Goal: Information Seeking & Learning: Learn about a topic

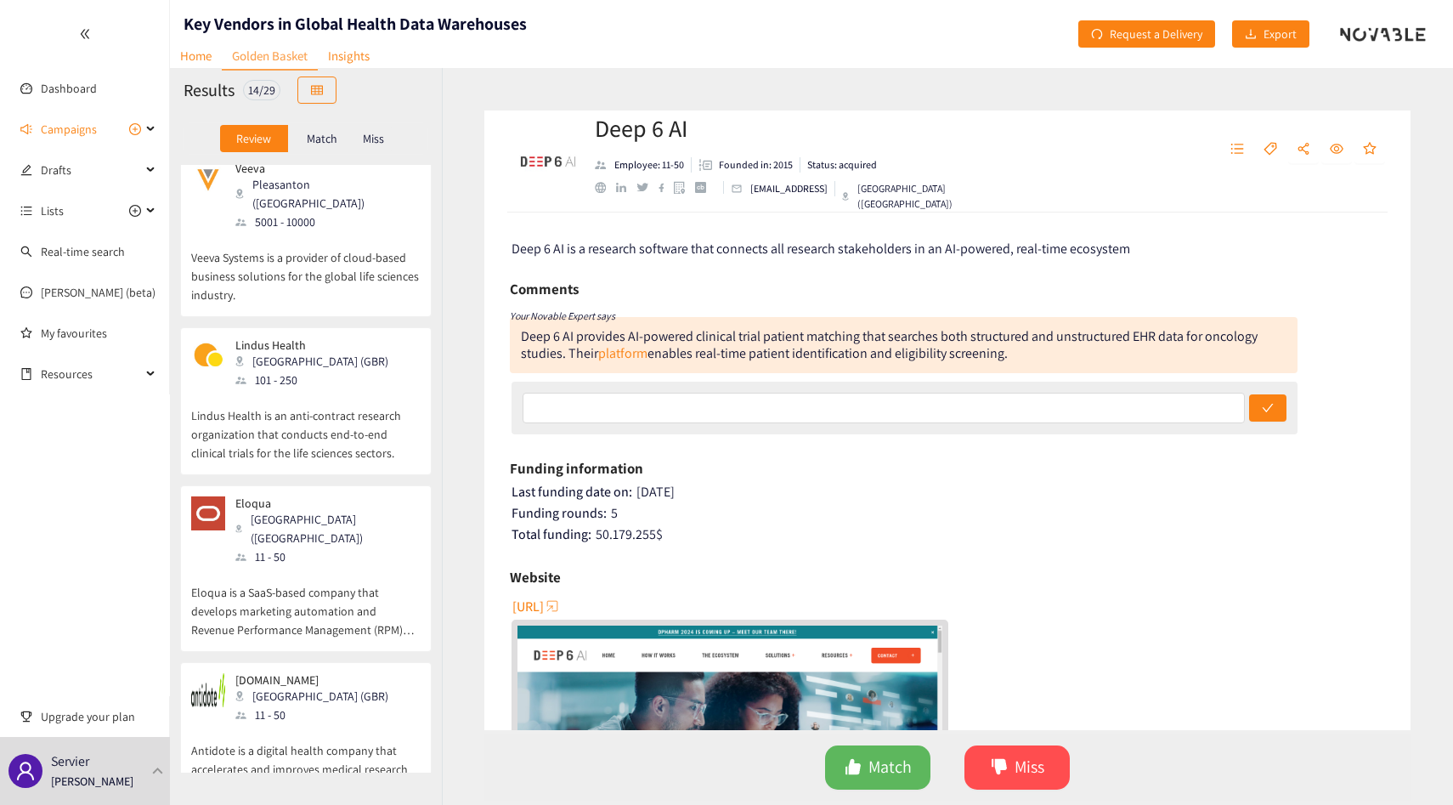
scroll to position [1555, 0]
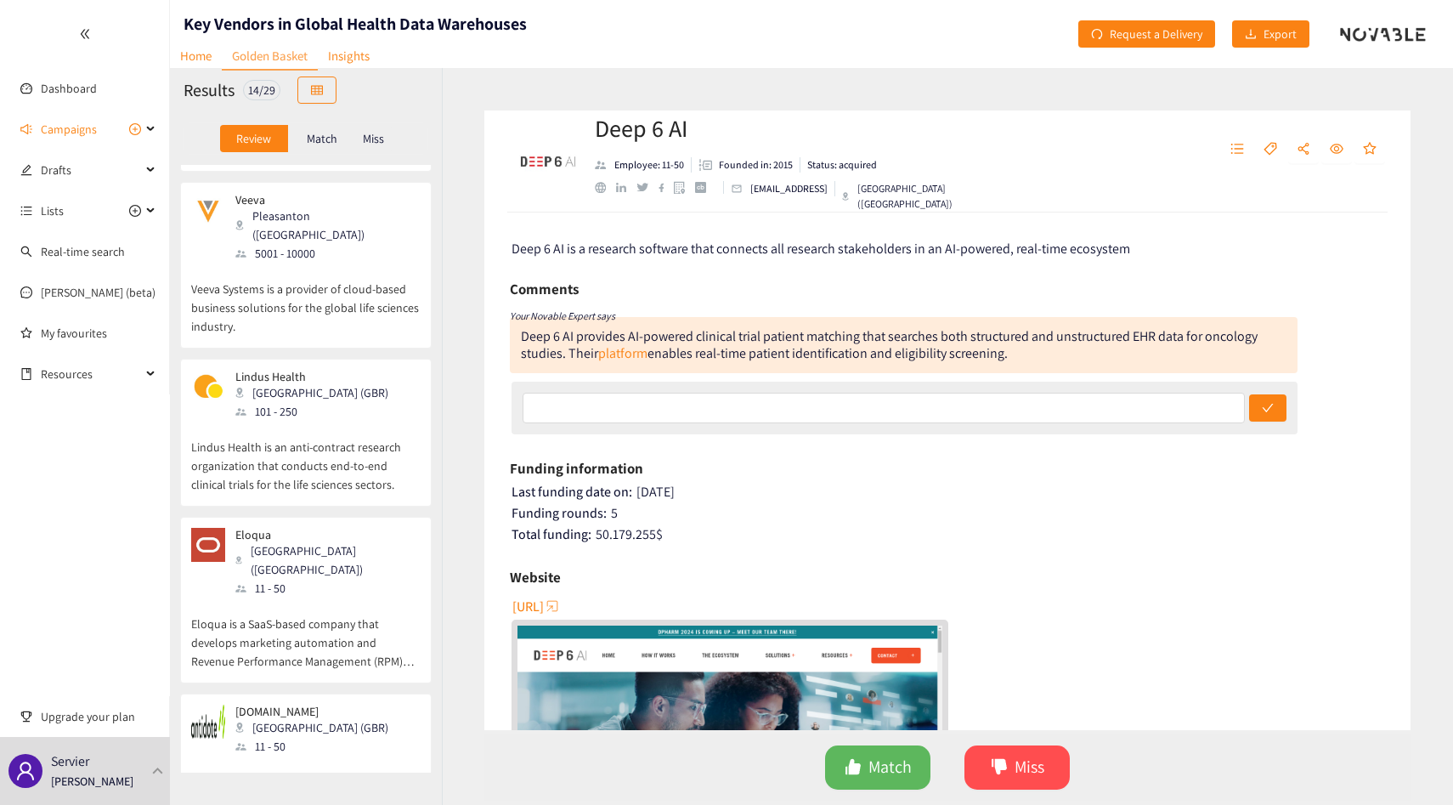
click at [338, 370] on div "Lindus Health [GEOGRAPHIC_DATA] (GBR) 101 - 250" at bounding box center [305, 395] width 229 height 51
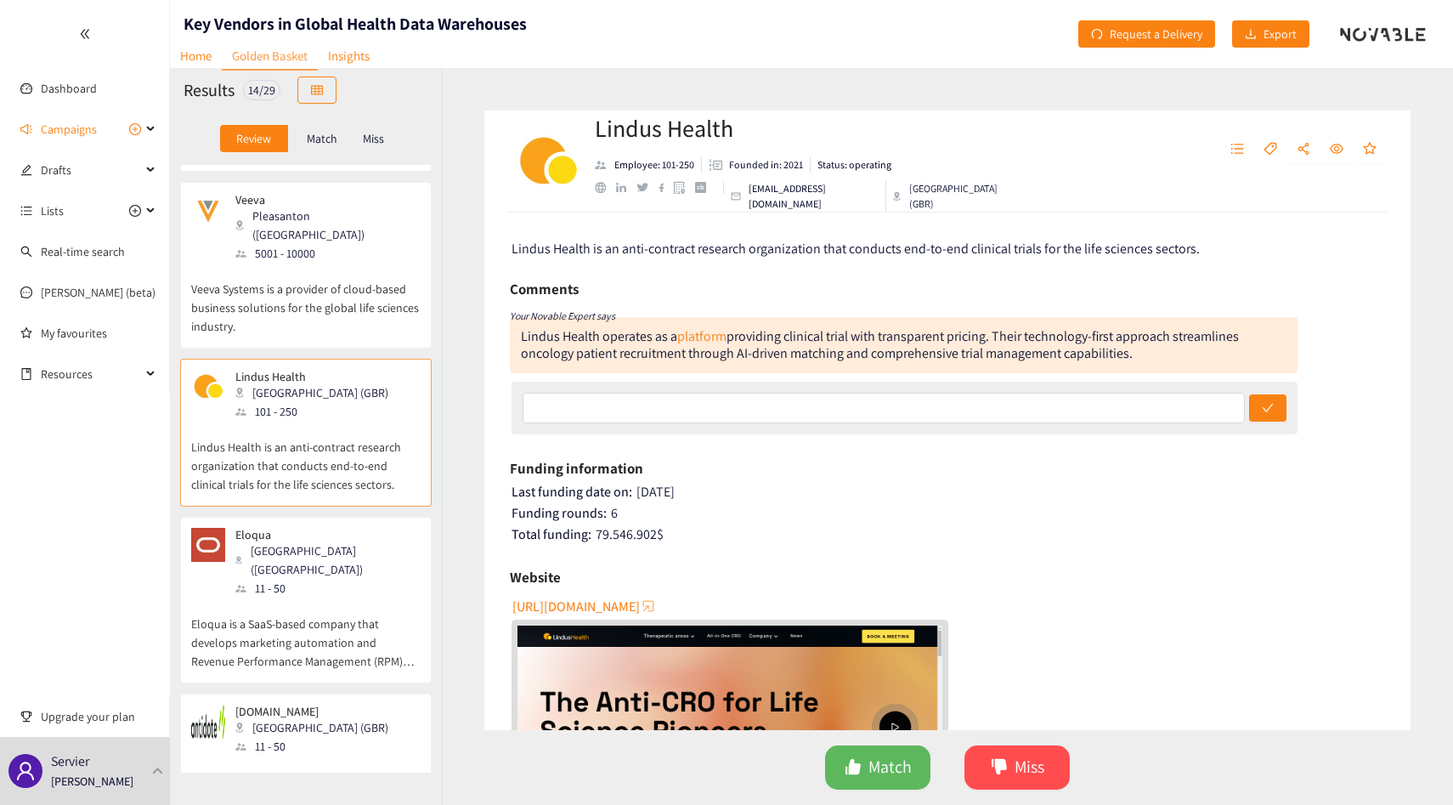
click at [359, 597] on p "Eloqua is a SaaS-based company that develops marketing automation and Revenue P…" at bounding box center [305, 633] width 229 height 73
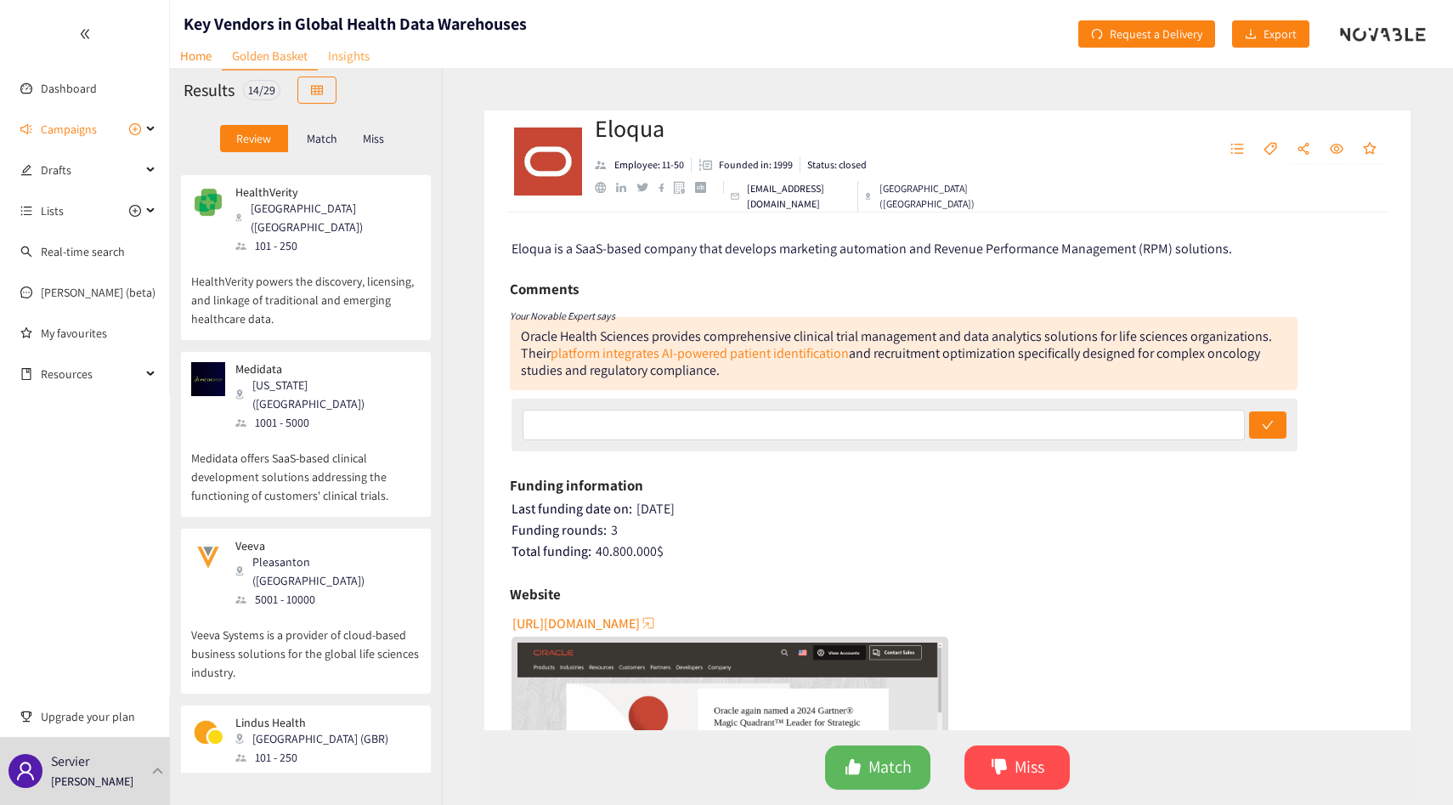
scroll to position [1176, 0]
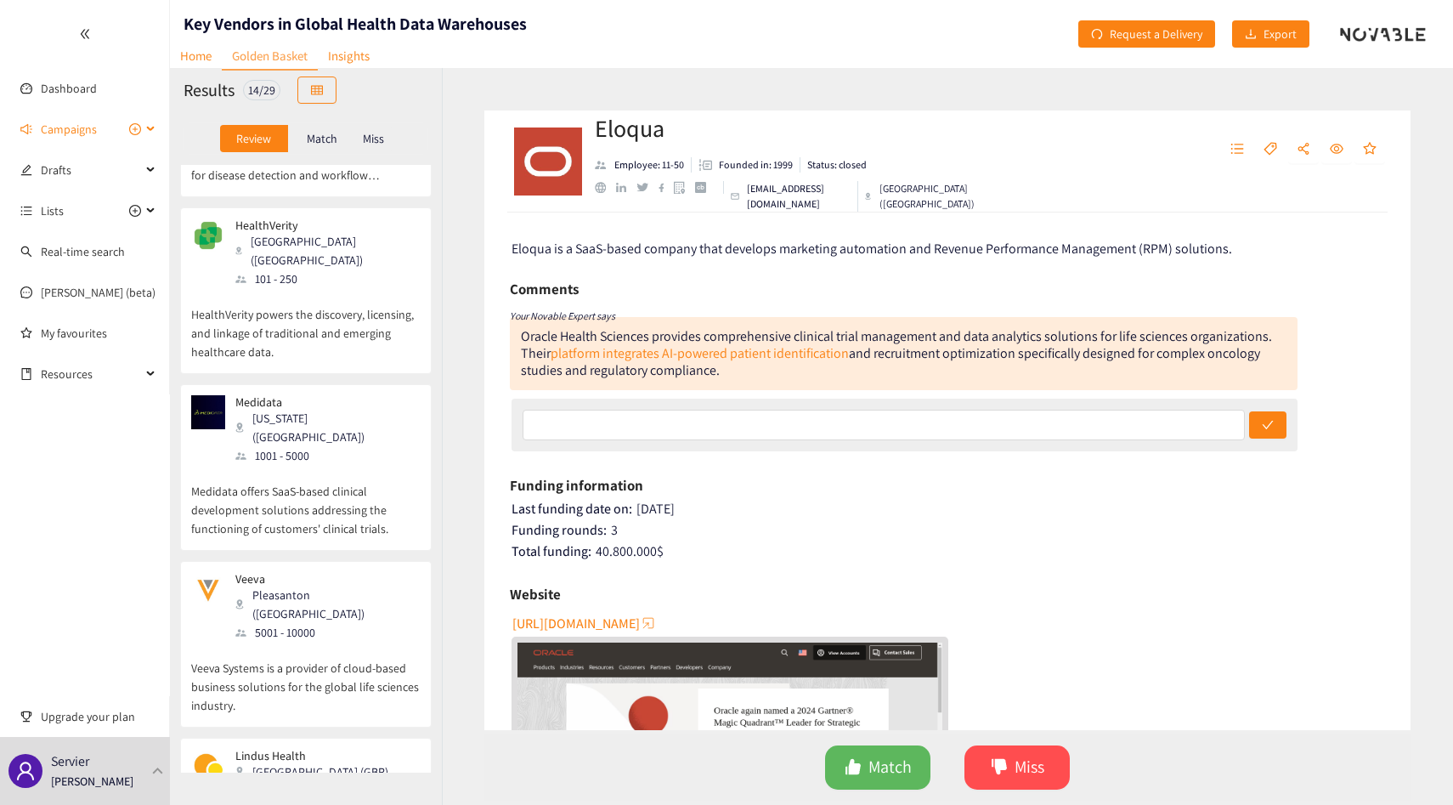
click at [68, 128] on span "Campaigns" at bounding box center [69, 129] width 56 height 34
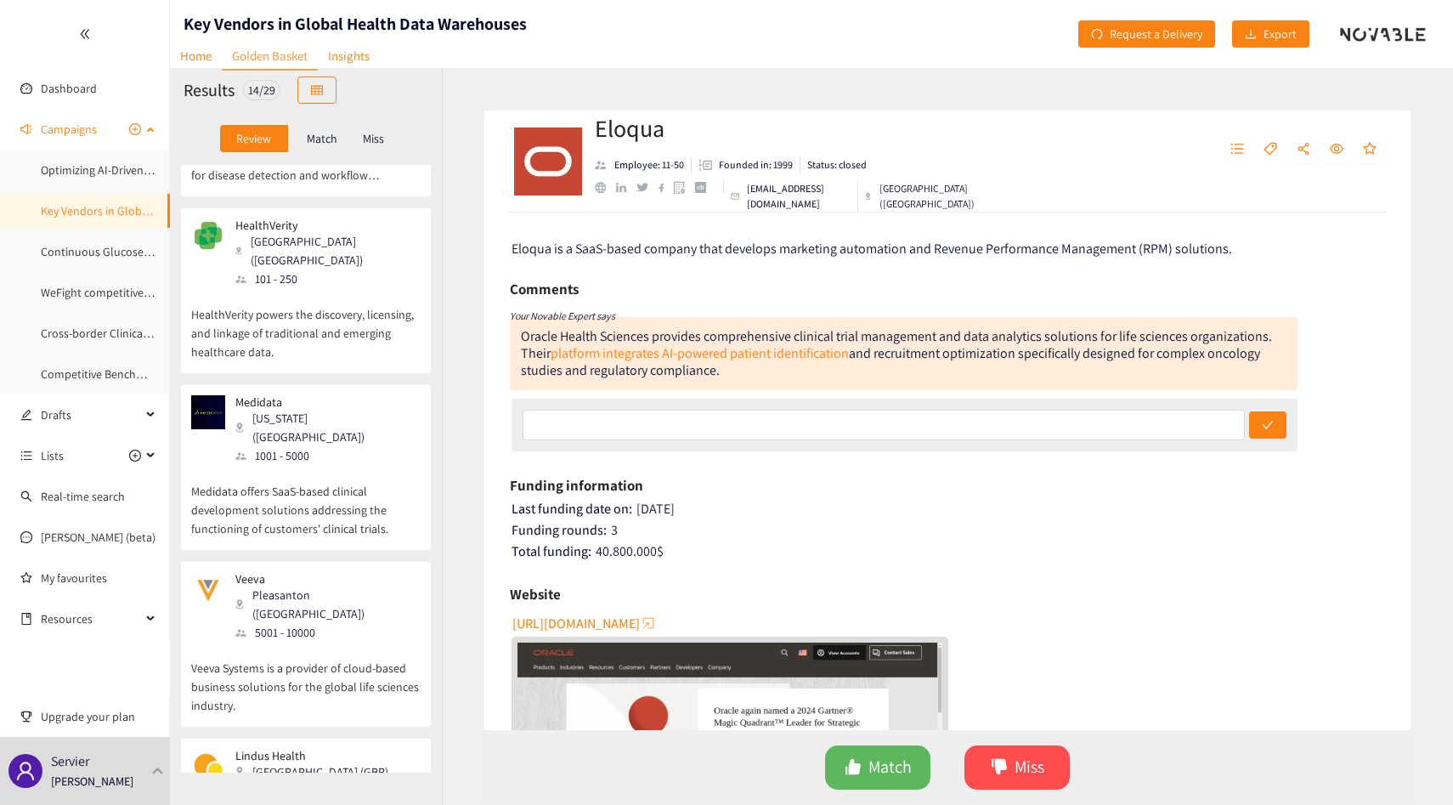
click at [68, 128] on span "Campaigns" at bounding box center [69, 129] width 56 height 34
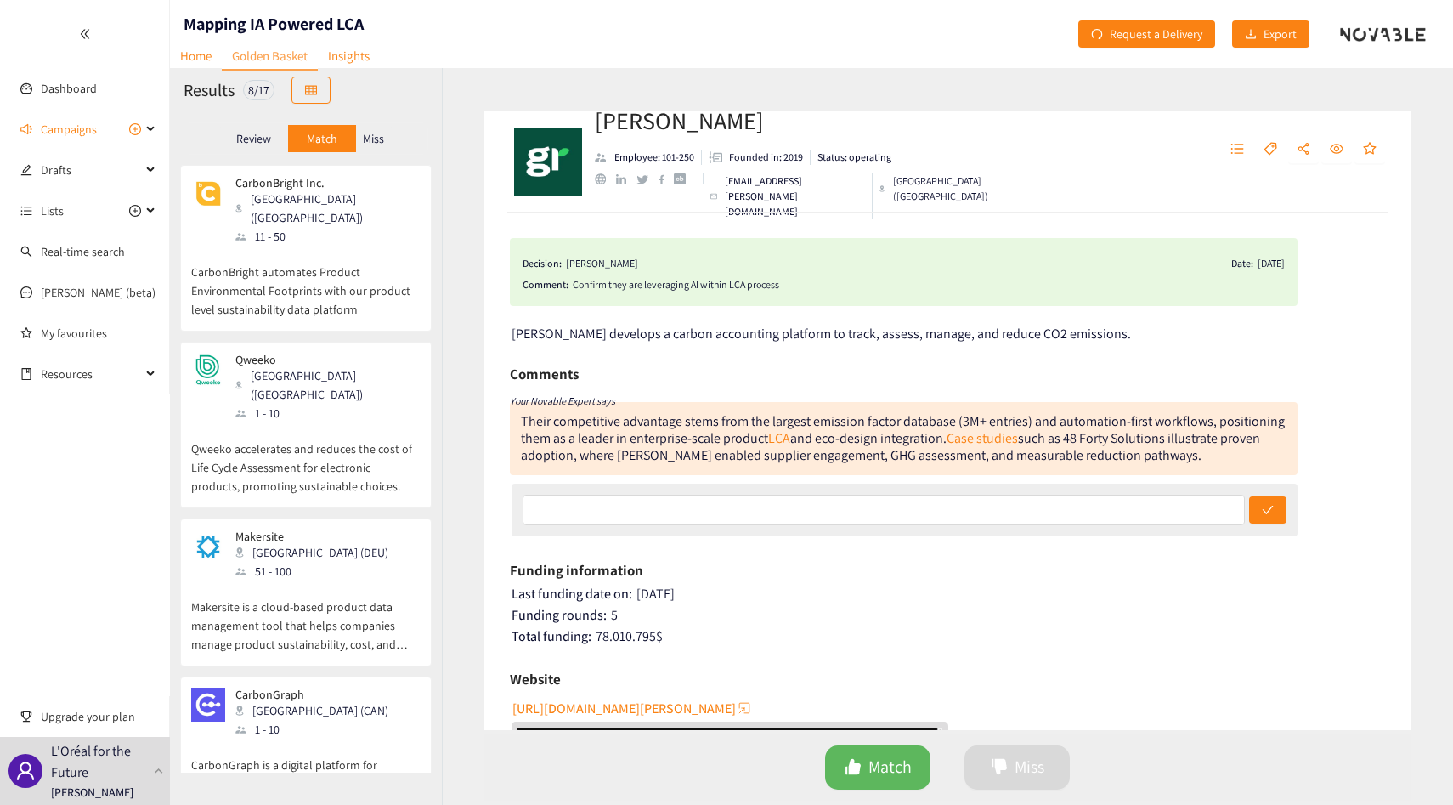
scroll to position [755, 0]
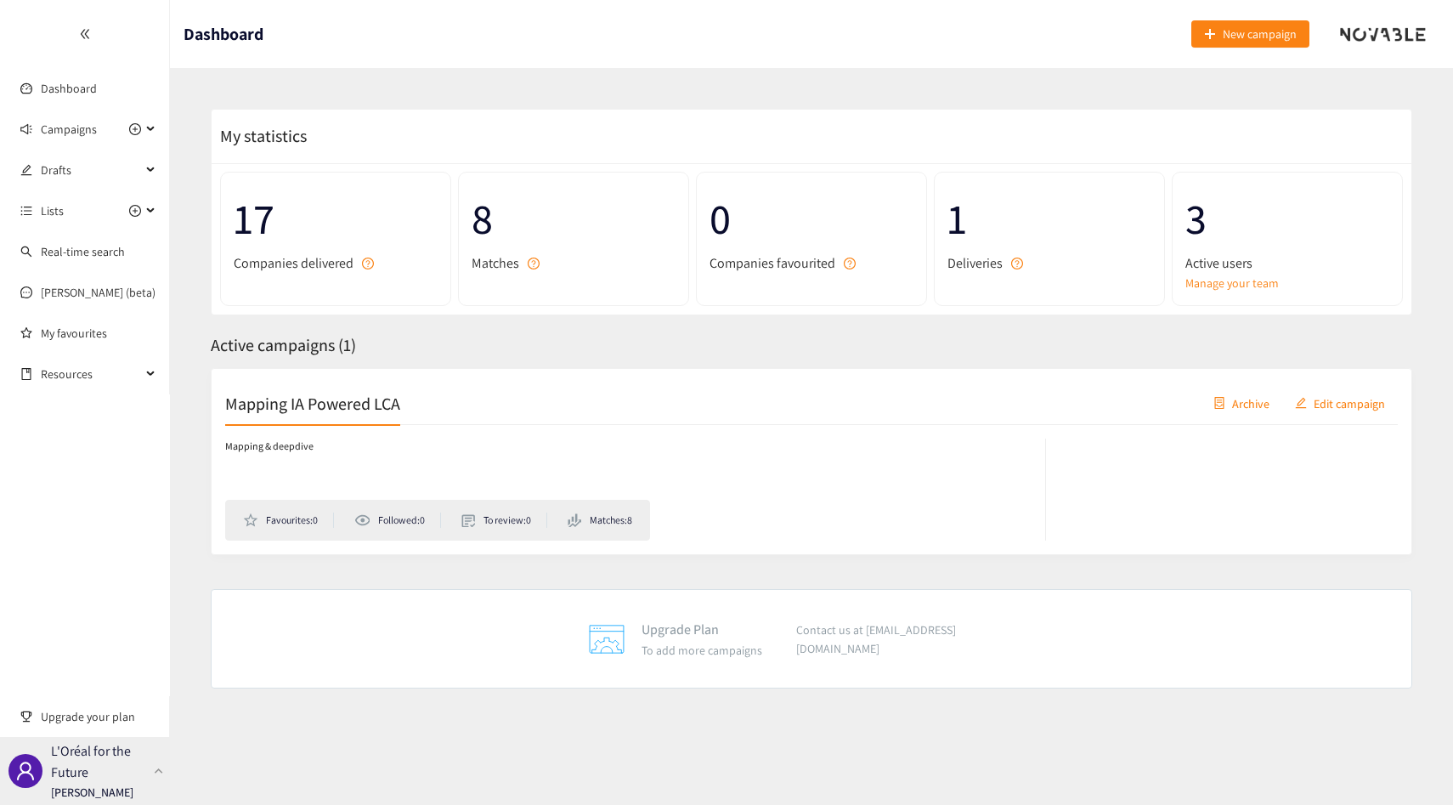
click at [93, 798] on p "[PERSON_NAME]" at bounding box center [92, 792] width 82 height 19
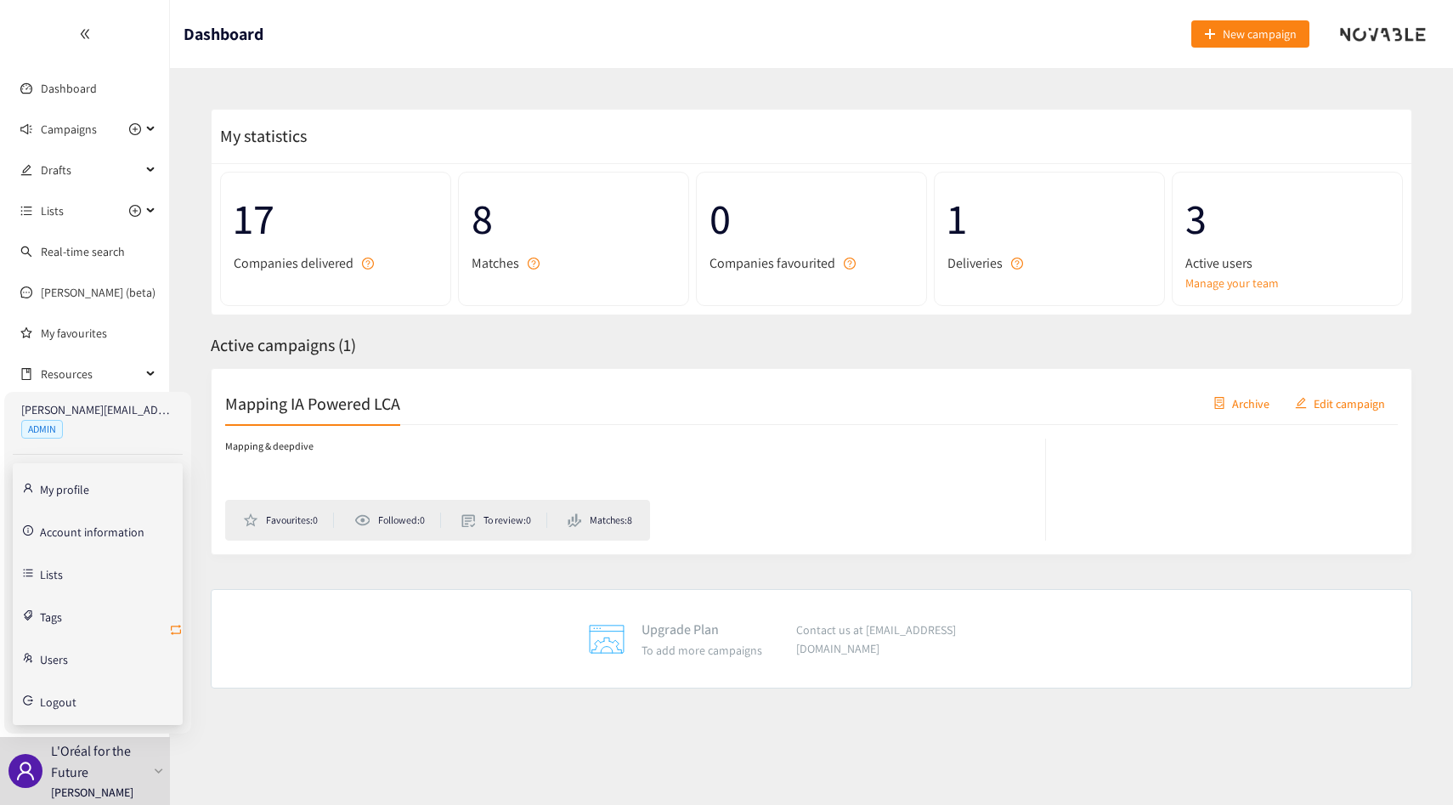
click at [178, 630] on icon "retweet" at bounding box center [176, 630] width 14 height 14
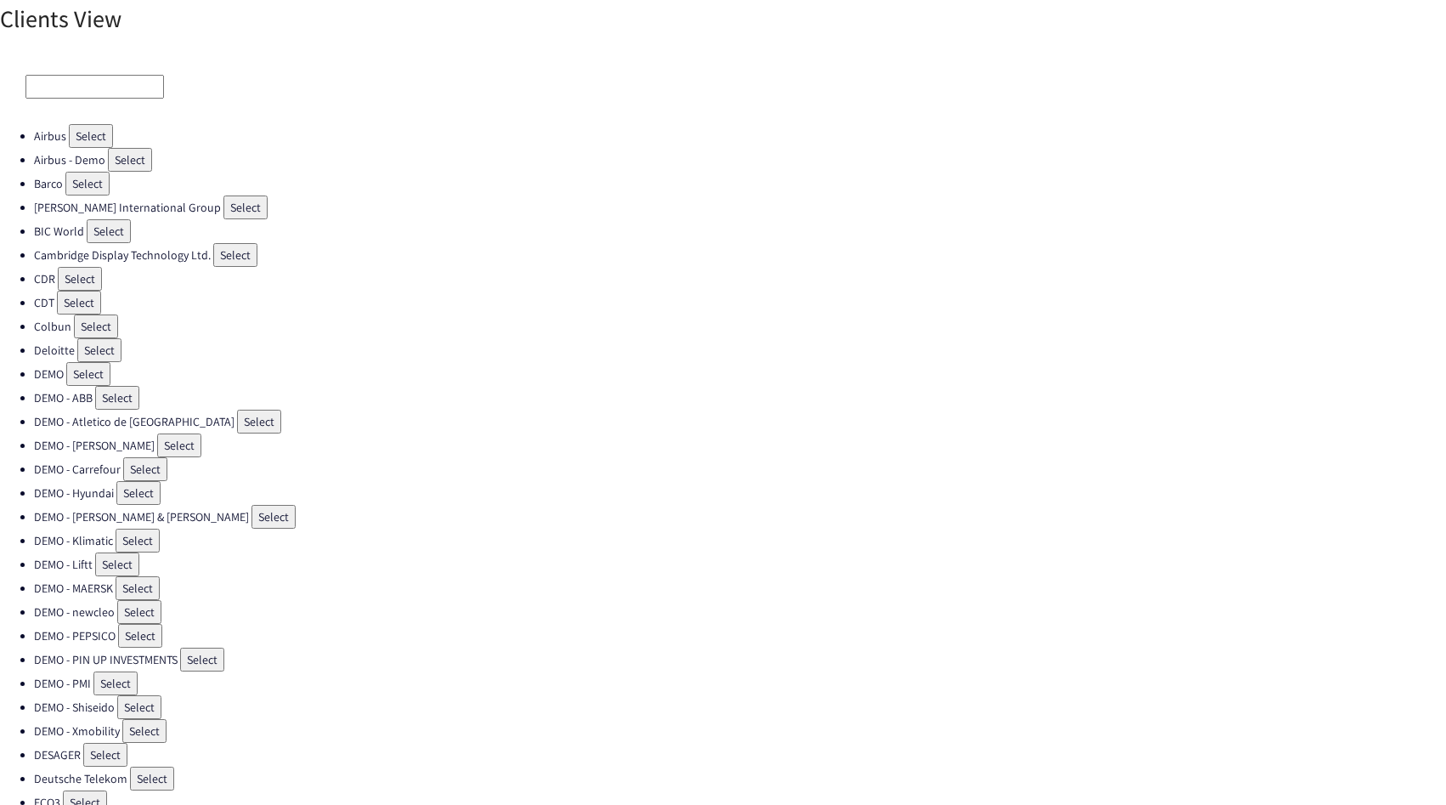
click at [122, 87] on input at bounding box center [94, 87] width 139 height 24
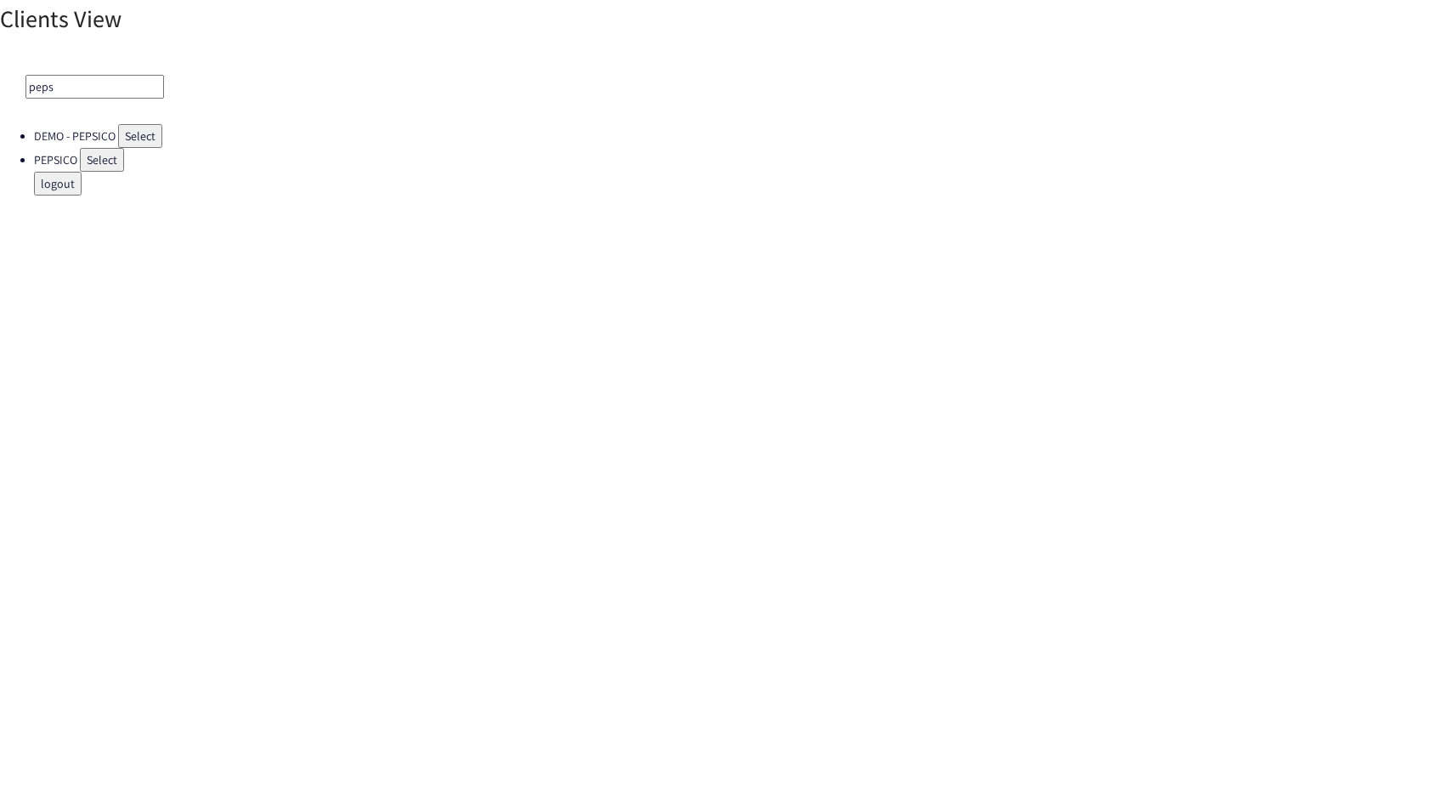
type input "peps"
click at [81, 161] on button "Select" at bounding box center [102, 160] width 44 height 24
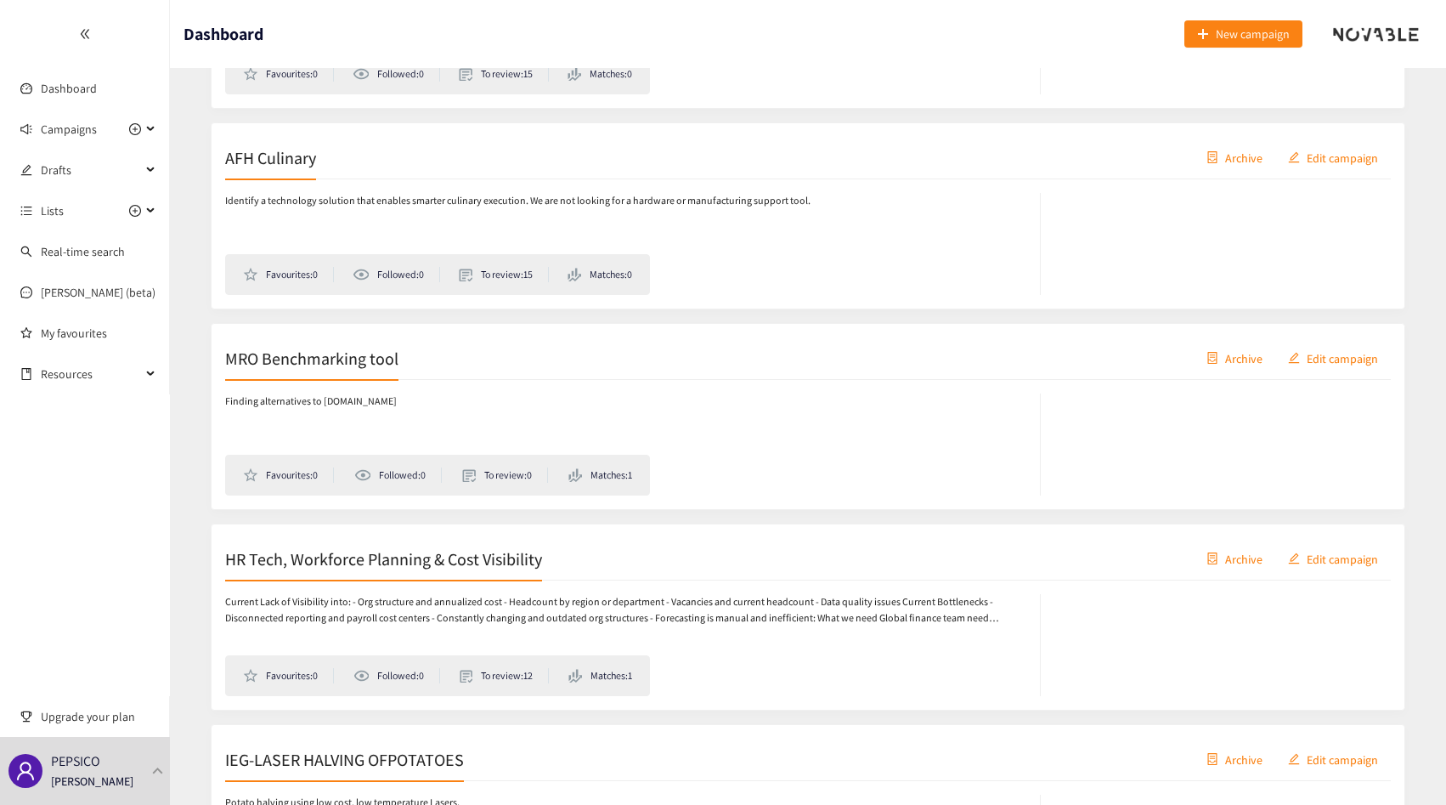
scroll to position [2608, 0]
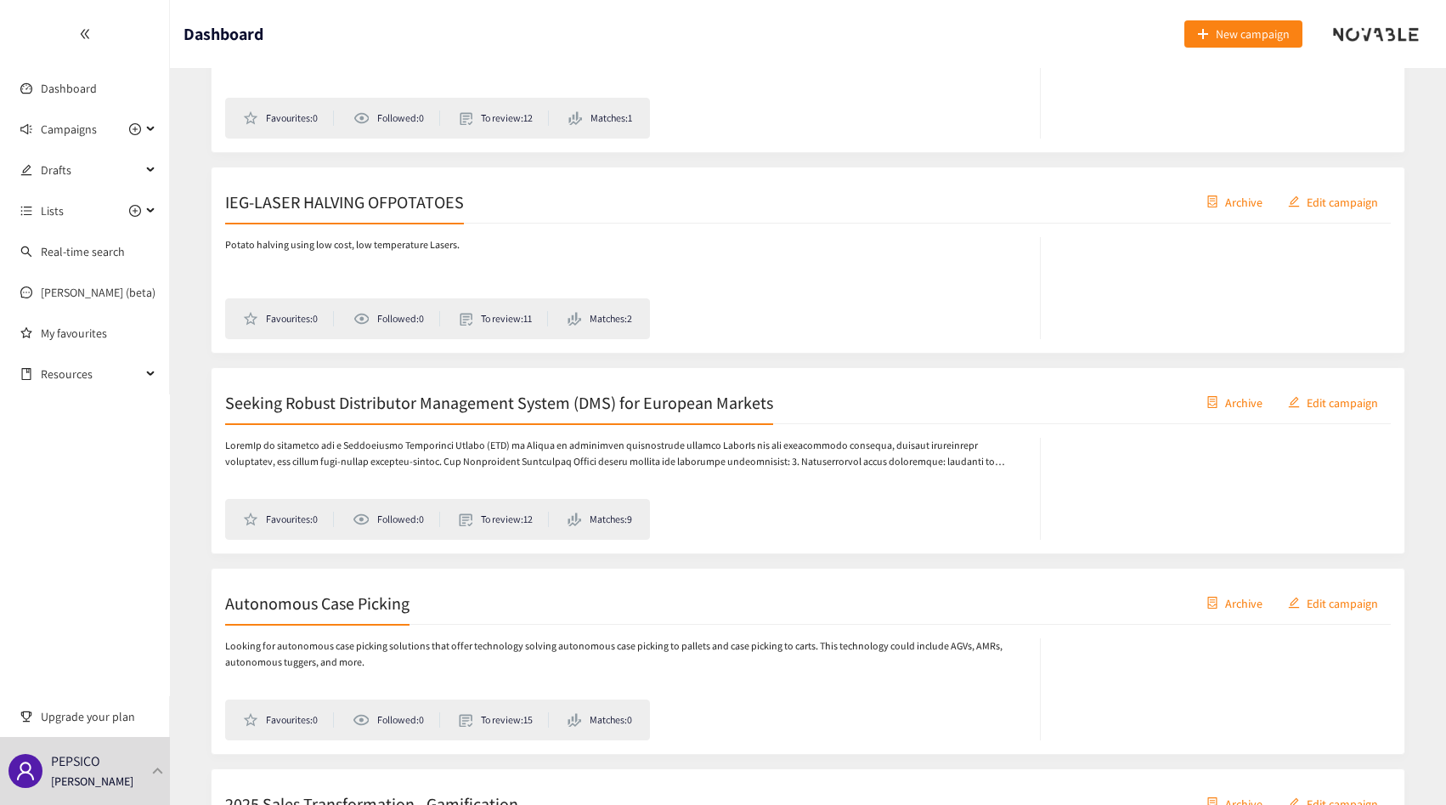
click at [869, 408] on div "Seeking Robust Distributor Management System (DMS) for European Markets Archive…" at bounding box center [808, 403] width 1166 height 42
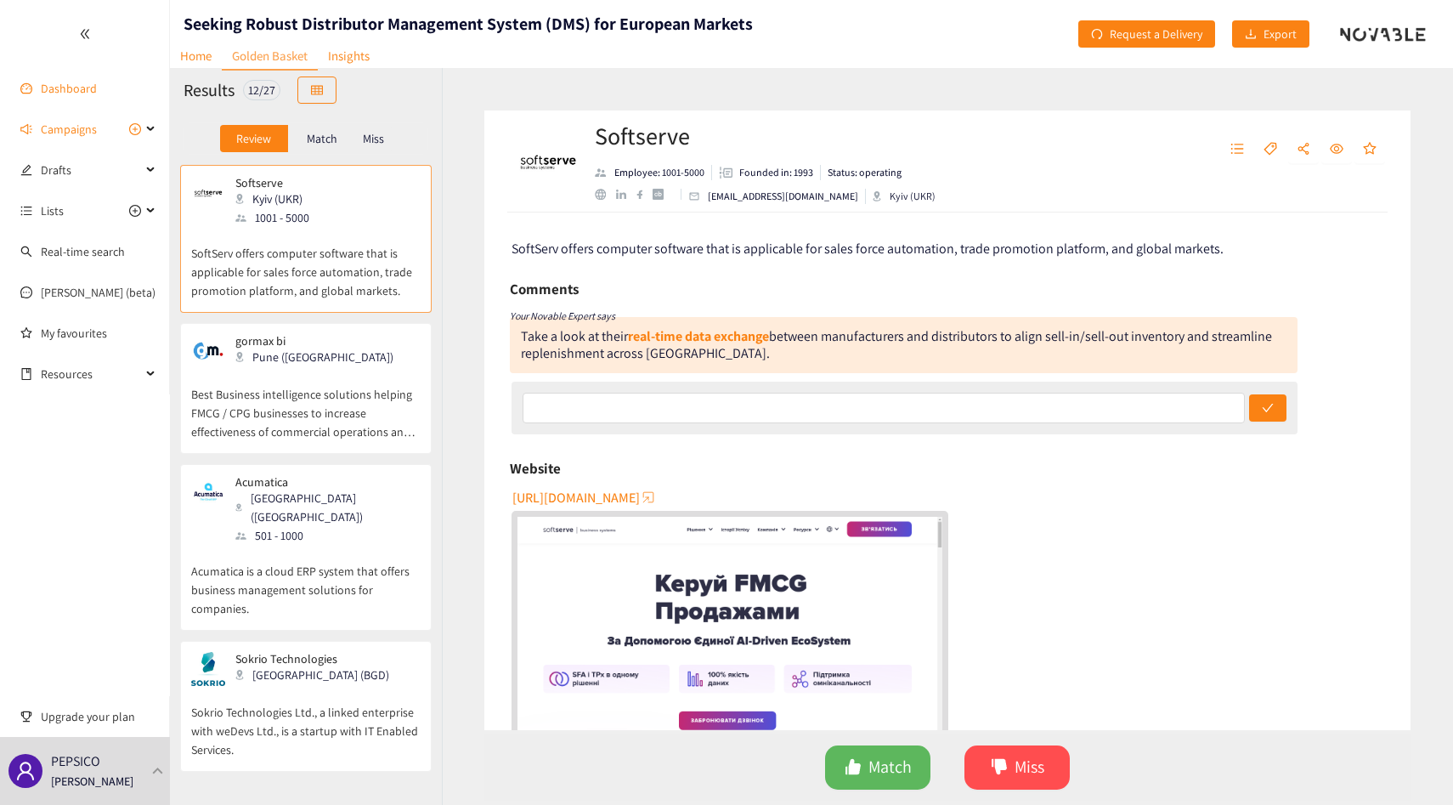
click at [70, 88] on link "Dashboard" at bounding box center [69, 88] width 56 height 15
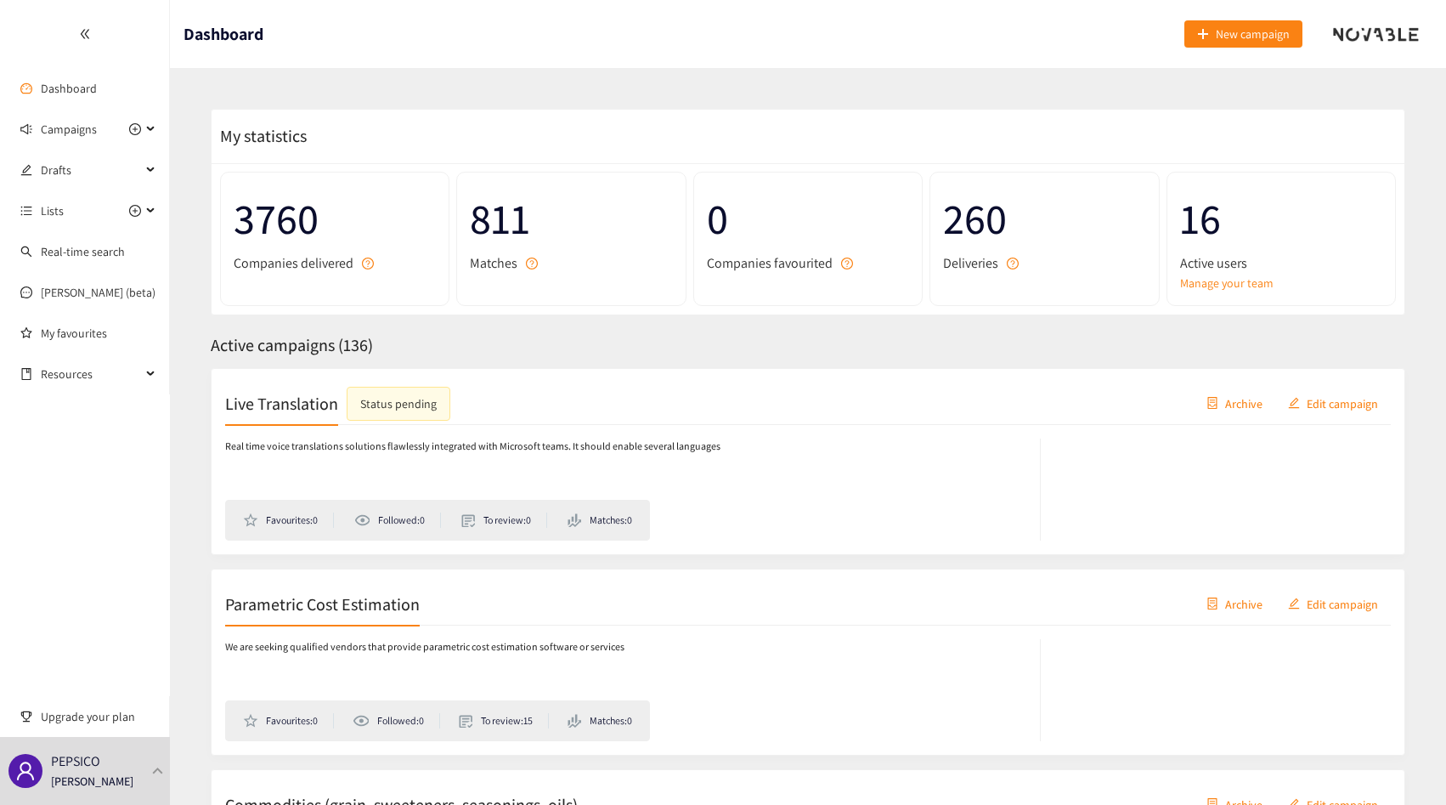
click at [304, 439] on p "Real time voice translations solutions flawlessly integrated with Microsoft tea…" at bounding box center [472, 447] width 495 height 16
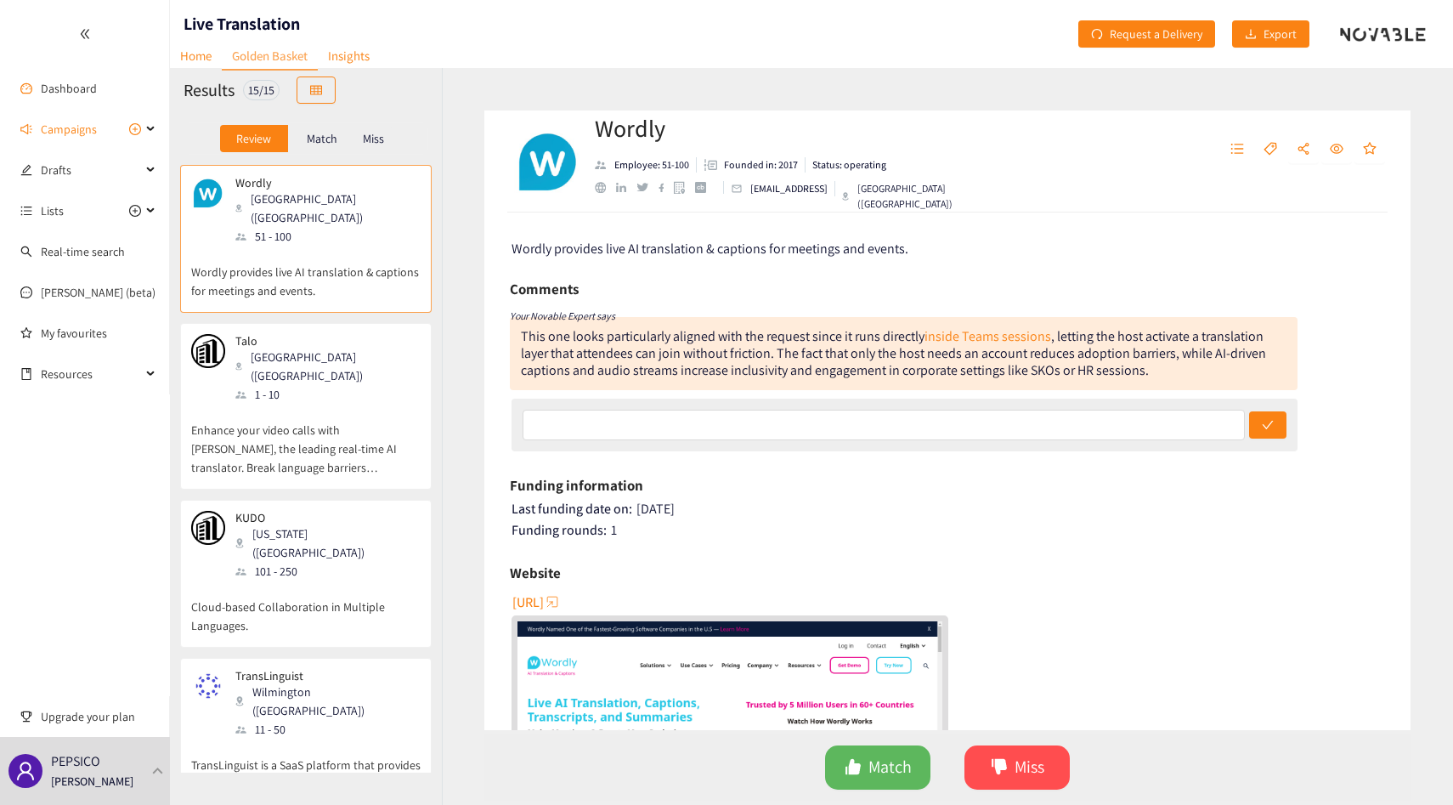
click at [322, 436] on p "Enhance your video calls with [PERSON_NAME], the leading real-time AI translato…" at bounding box center [305, 440] width 229 height 73
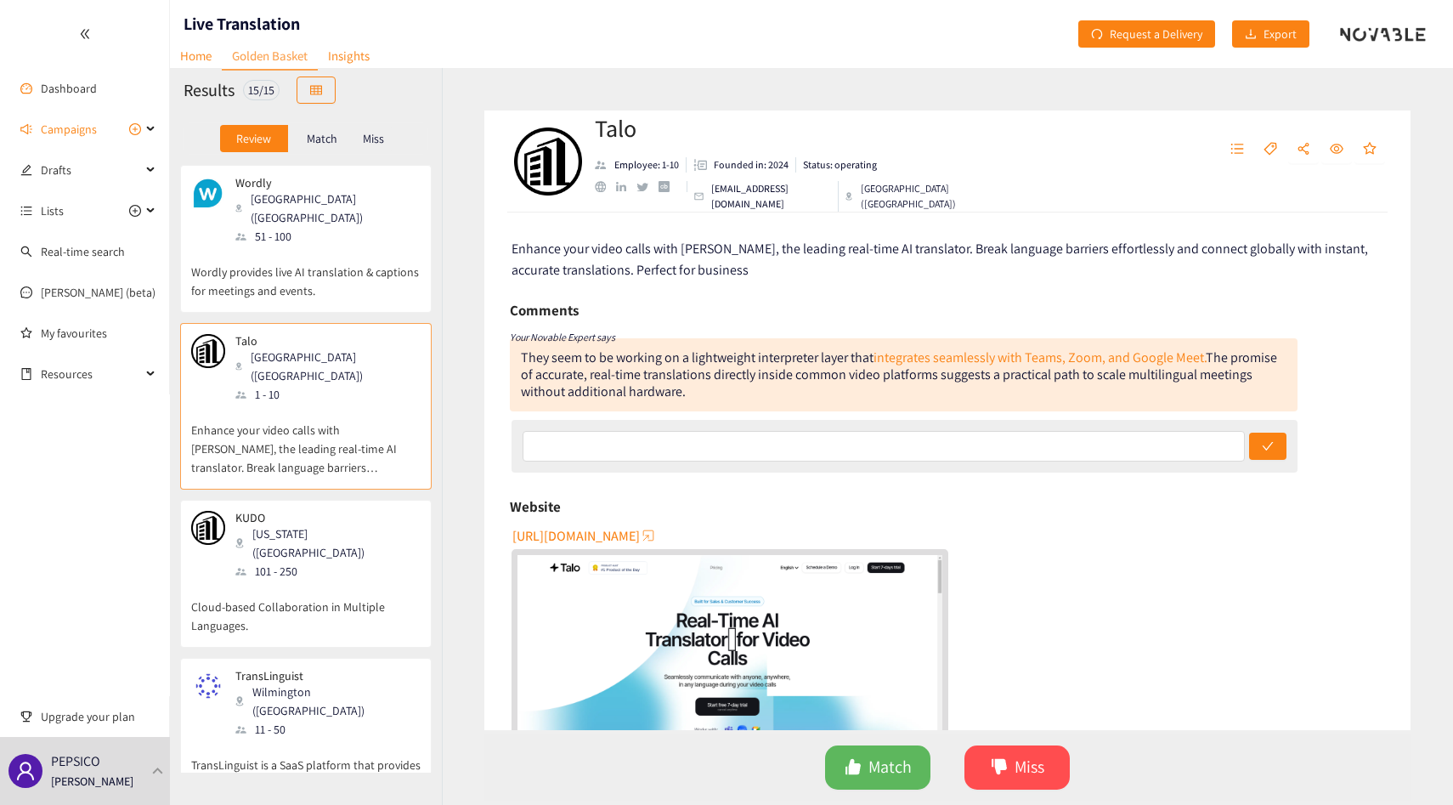
click at [320, 562] on div "101 - 250" at bounding box center [327, 571] width 184 height 19
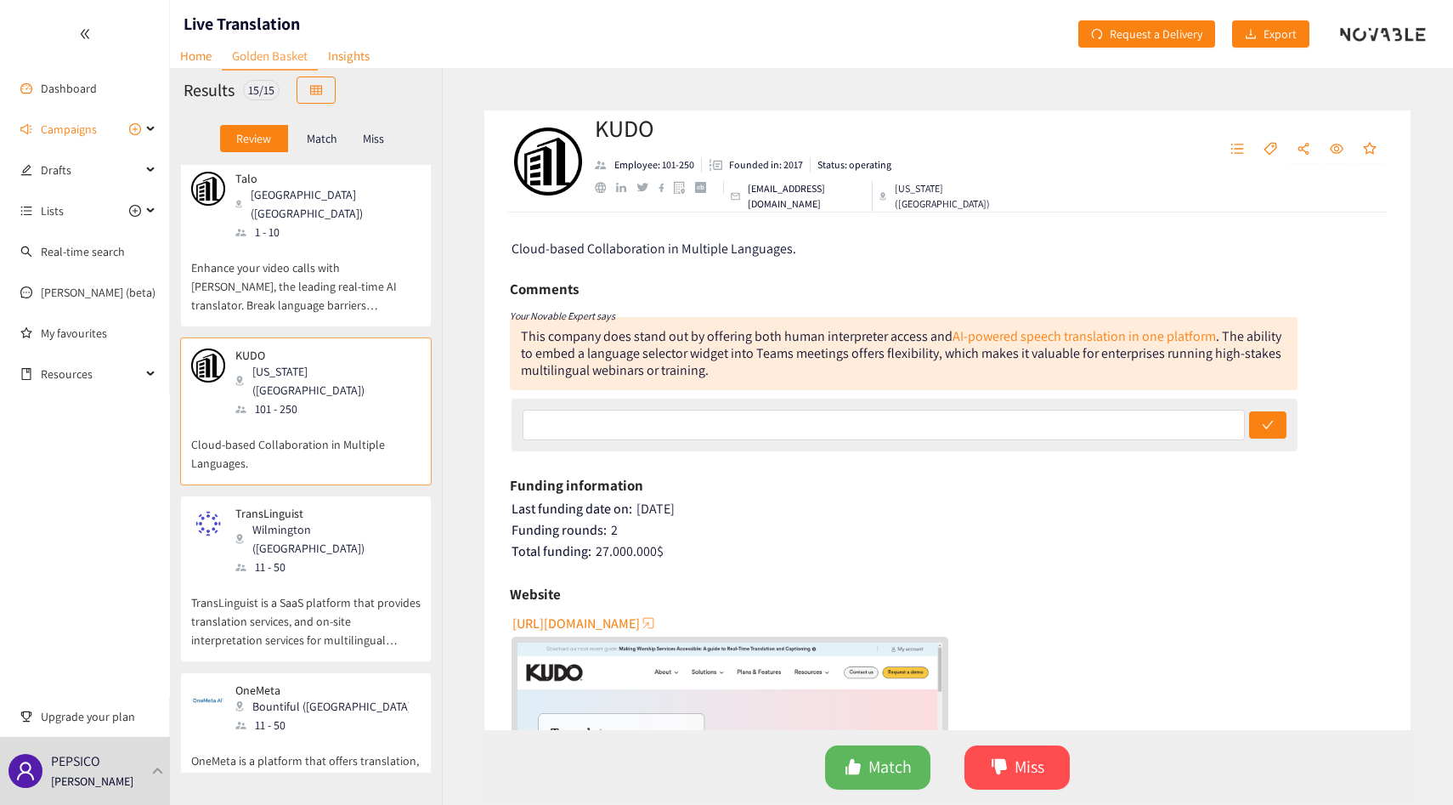
scroll to position [165, 0]
click at [320, 574] on p "TransLinguist is a SaaS platform that provides translation services, and on-sit…" at bounding box center [305, 610] width 229 height 73
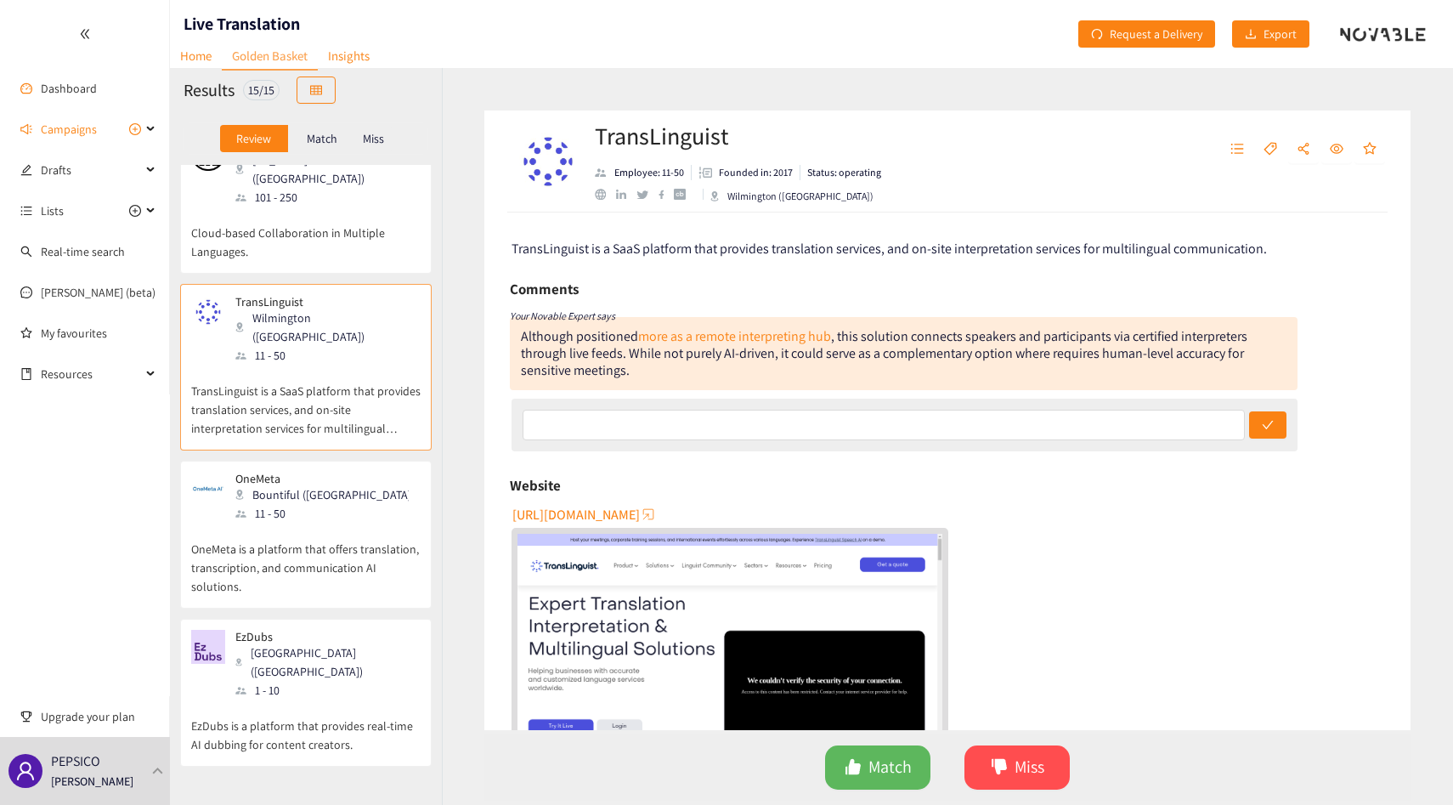
click at [320, 523] on p "OneMeta is a platform that offers translation, transcription, and communication…" at bounding box center [305, 559] width 229 height 73
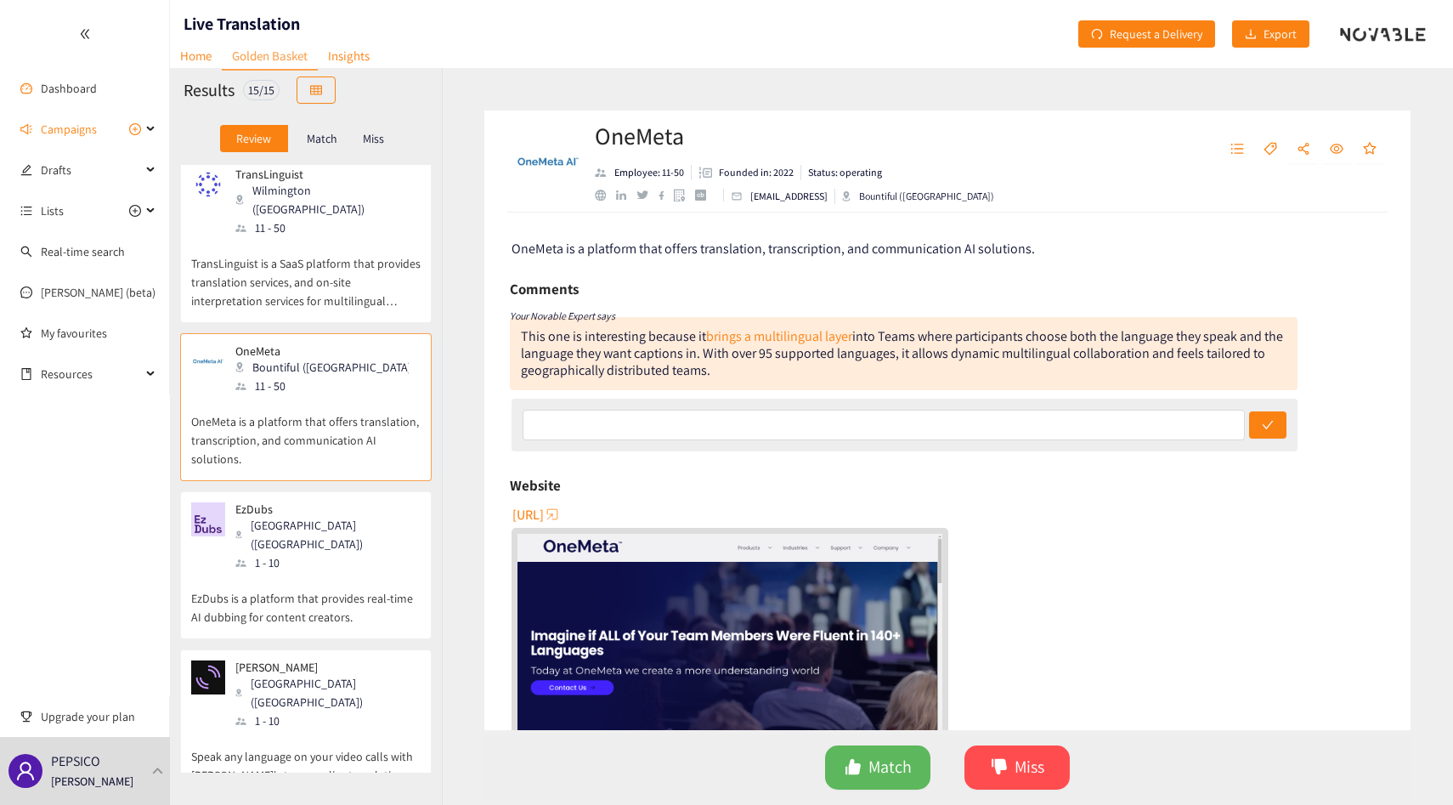
click at [320, 572] on p "EzDubs is a platform that provides real-time AI dubbing for content creators." at bounding box center [305, 599] width 229 height 54
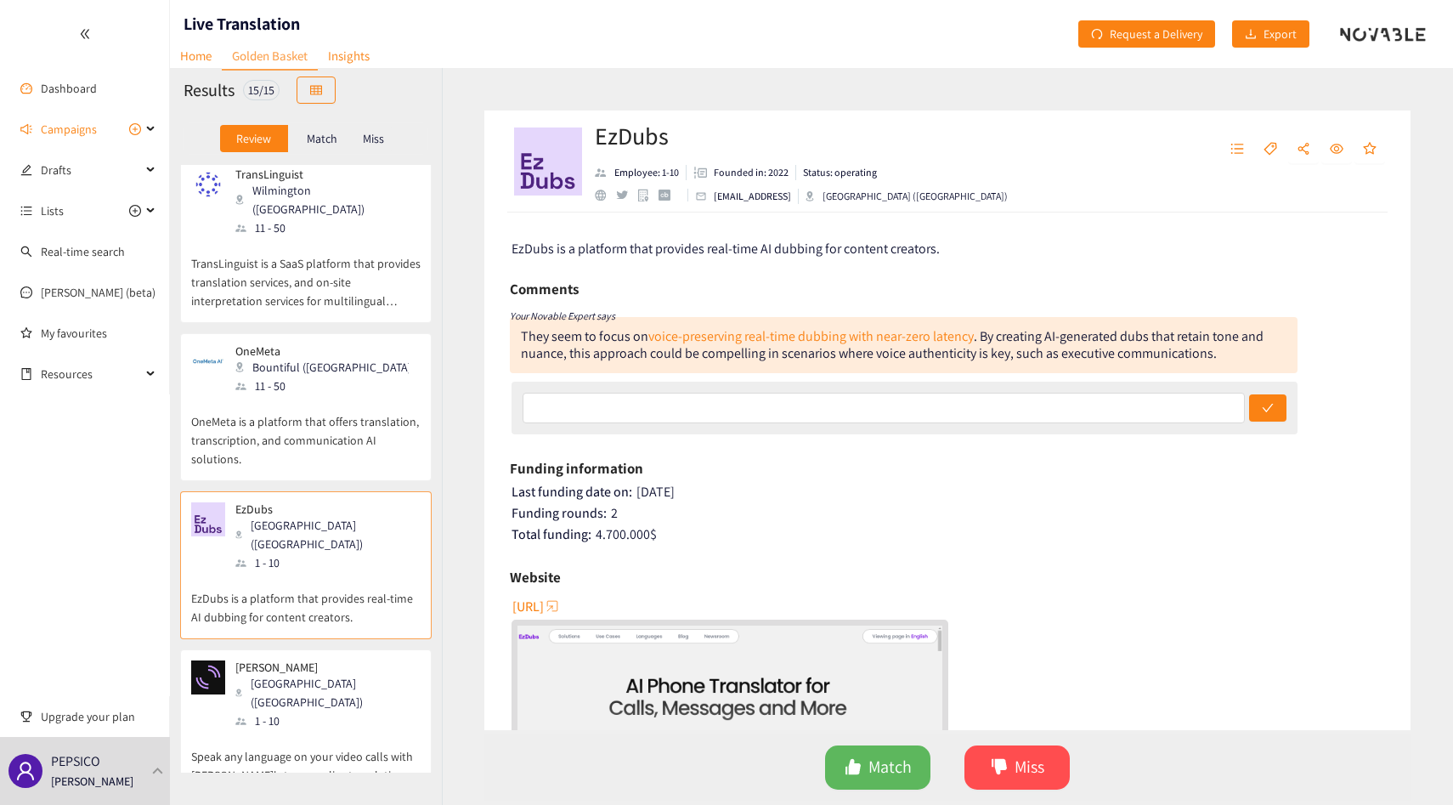
scroll to position [602, 0]
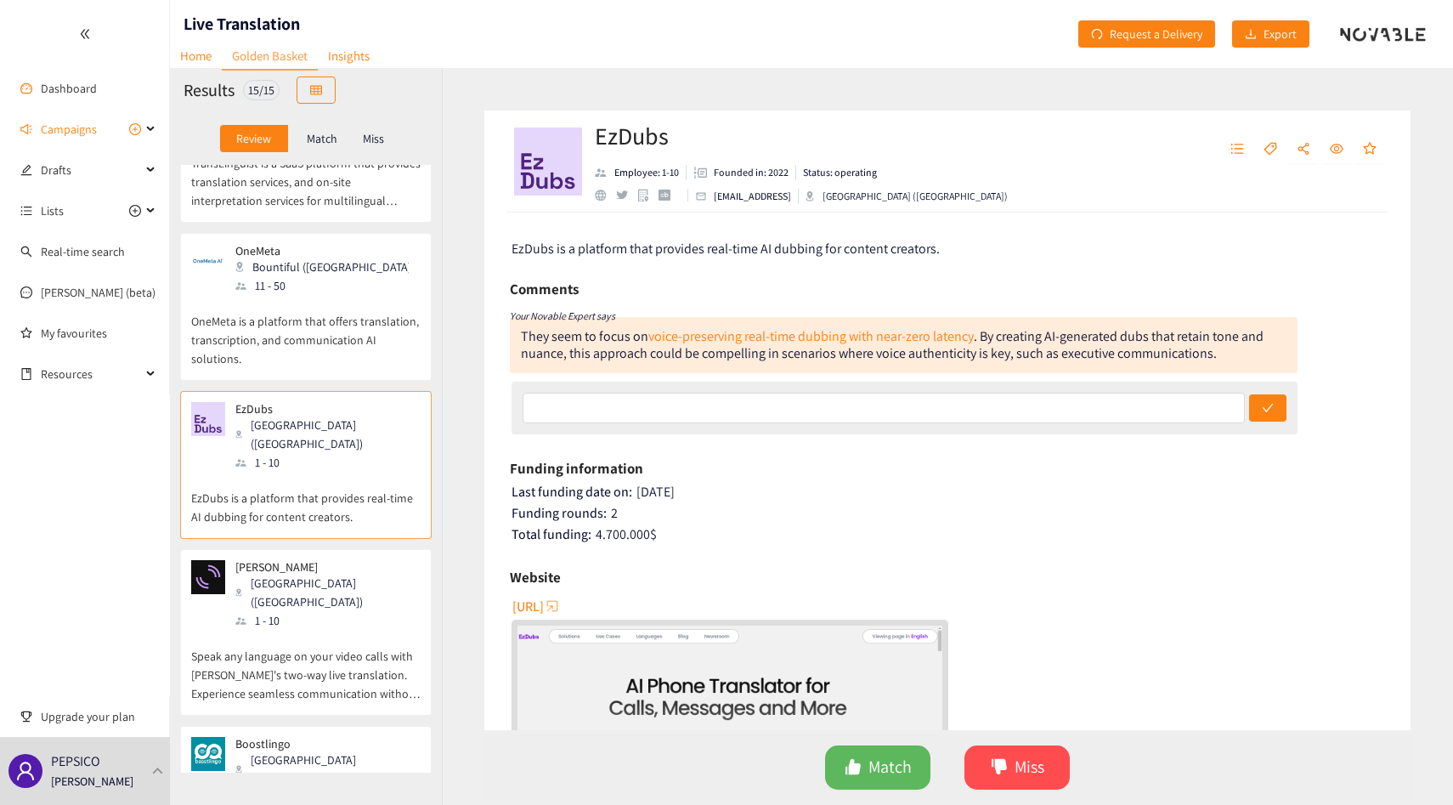
click at [320, 630] on p "Speak any language on your video calls with [PERSON_NAME]'s two-way live transl…" at bounding box center [305, 666] width 229 height 73
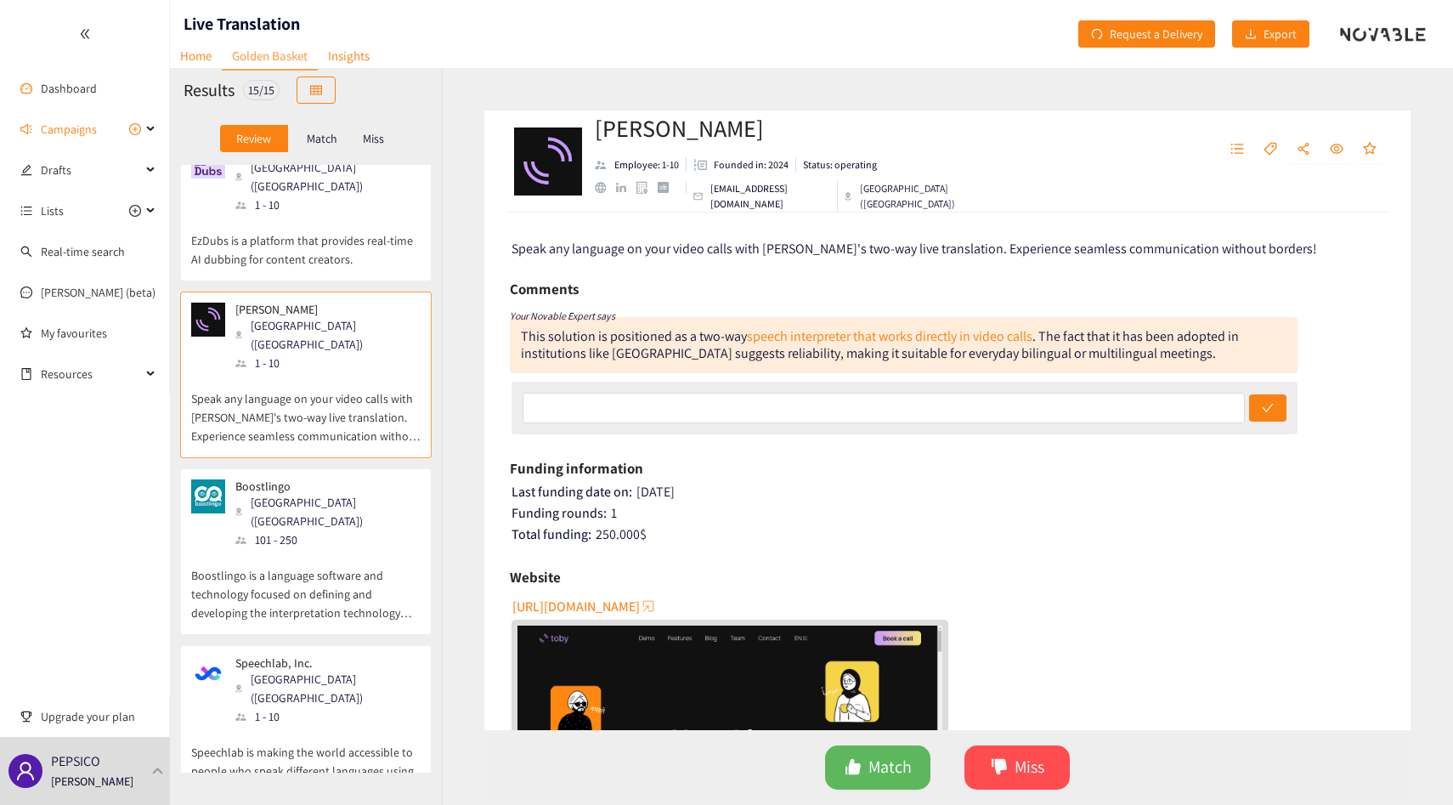
scroll to position [869, 0]
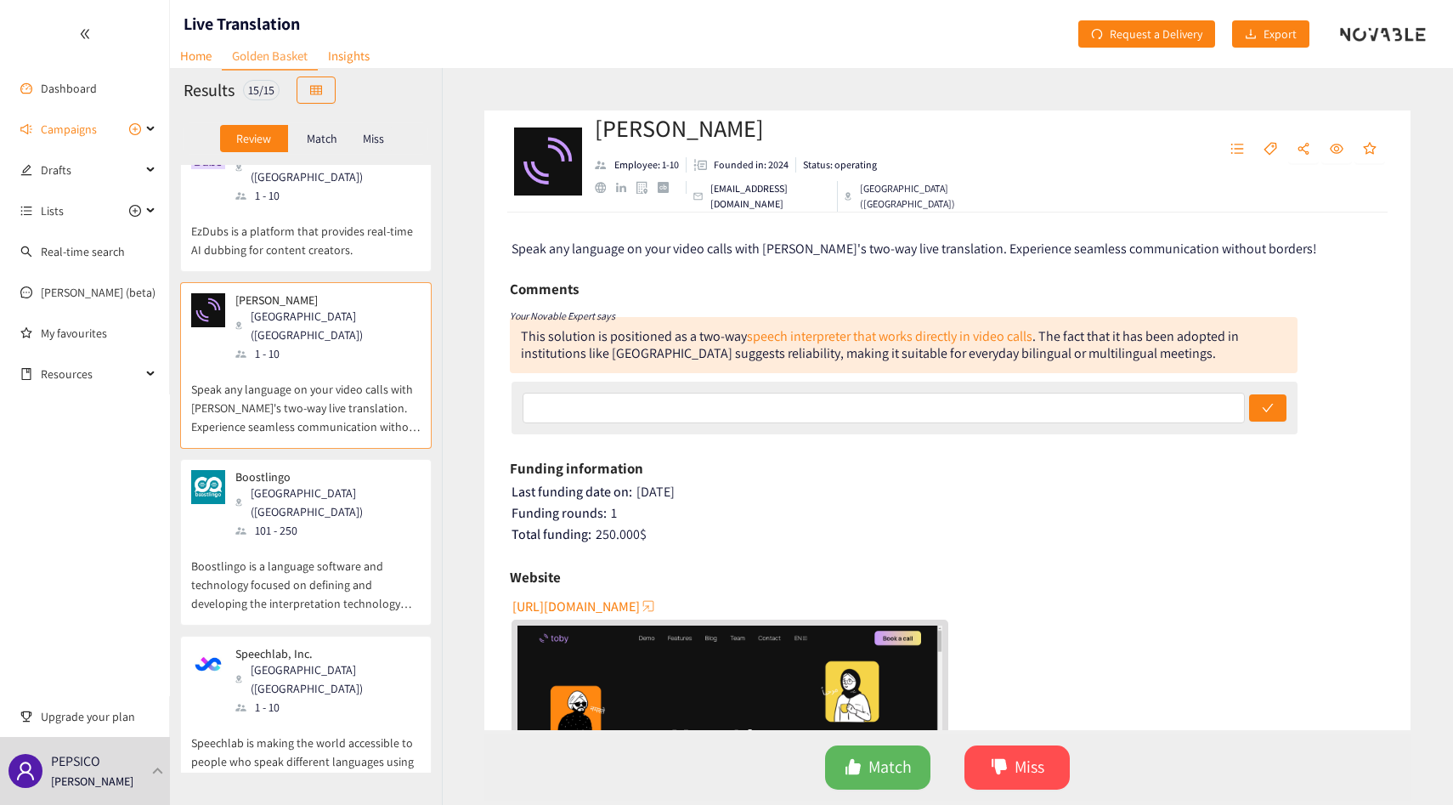
click at [320, 647] on p "Speechlab, Inc." at bounding box center [321, 654] width 173 height 14
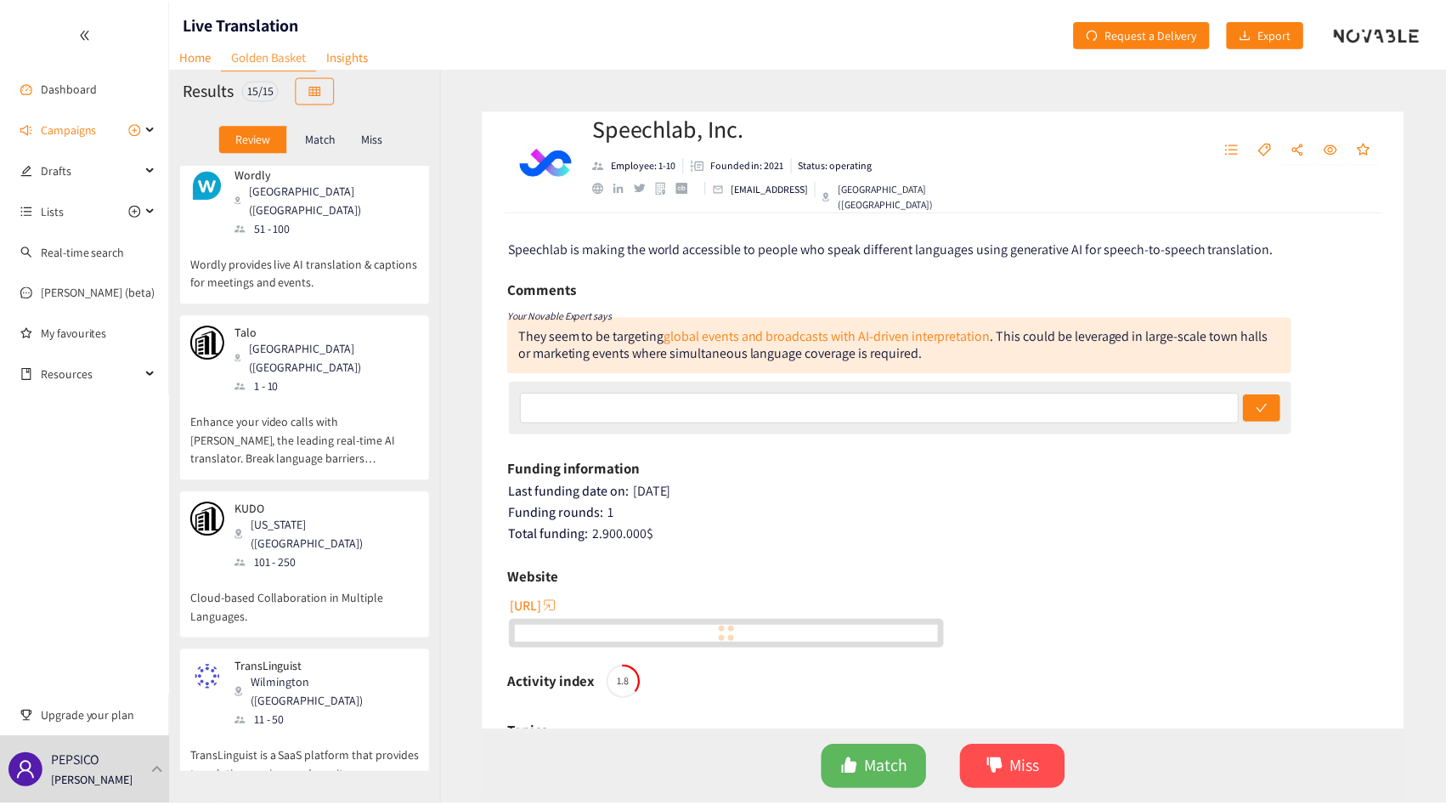
scroll to position [0, 0]
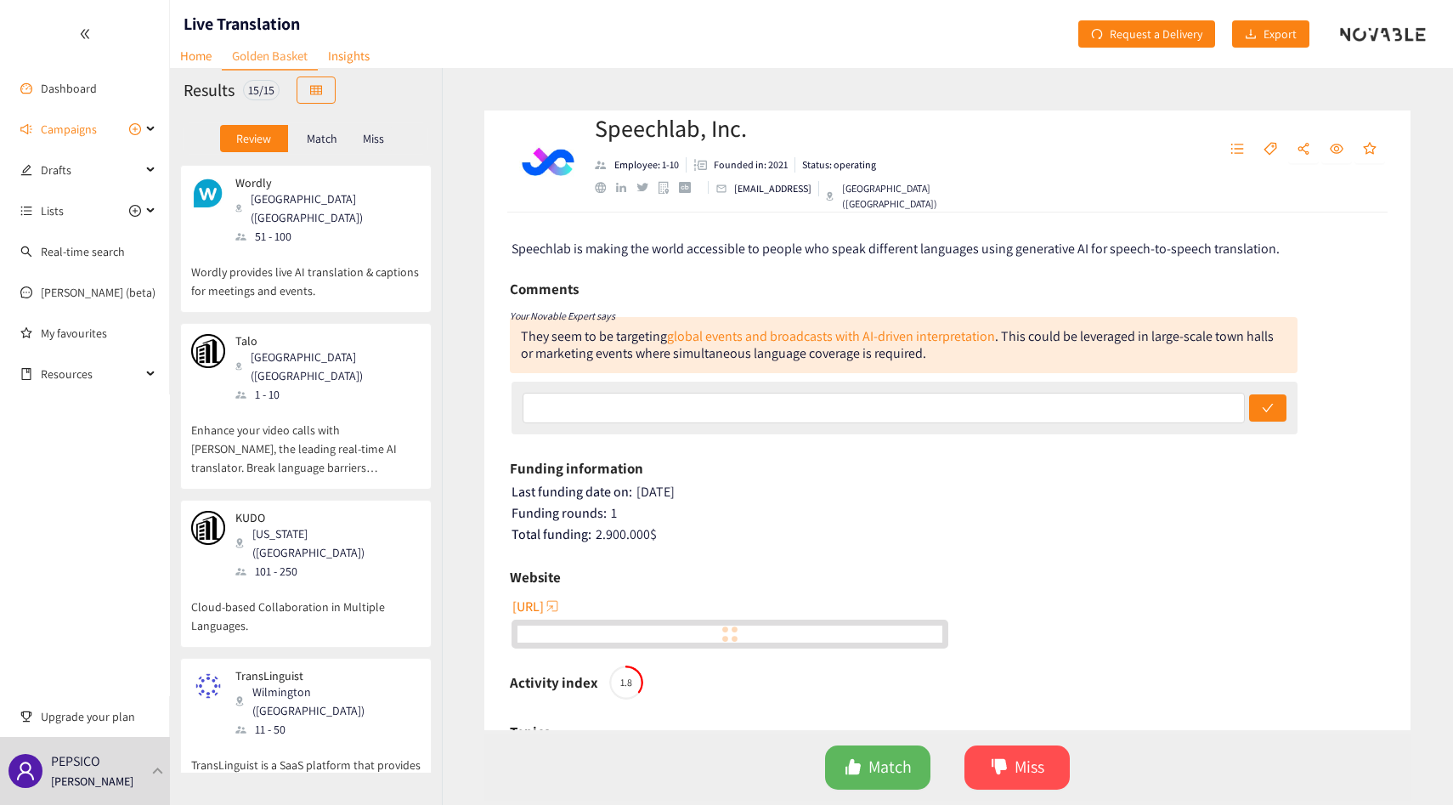
click at [289, 144] on div "Match" at bounding box center [322, 138] width 68 height 27
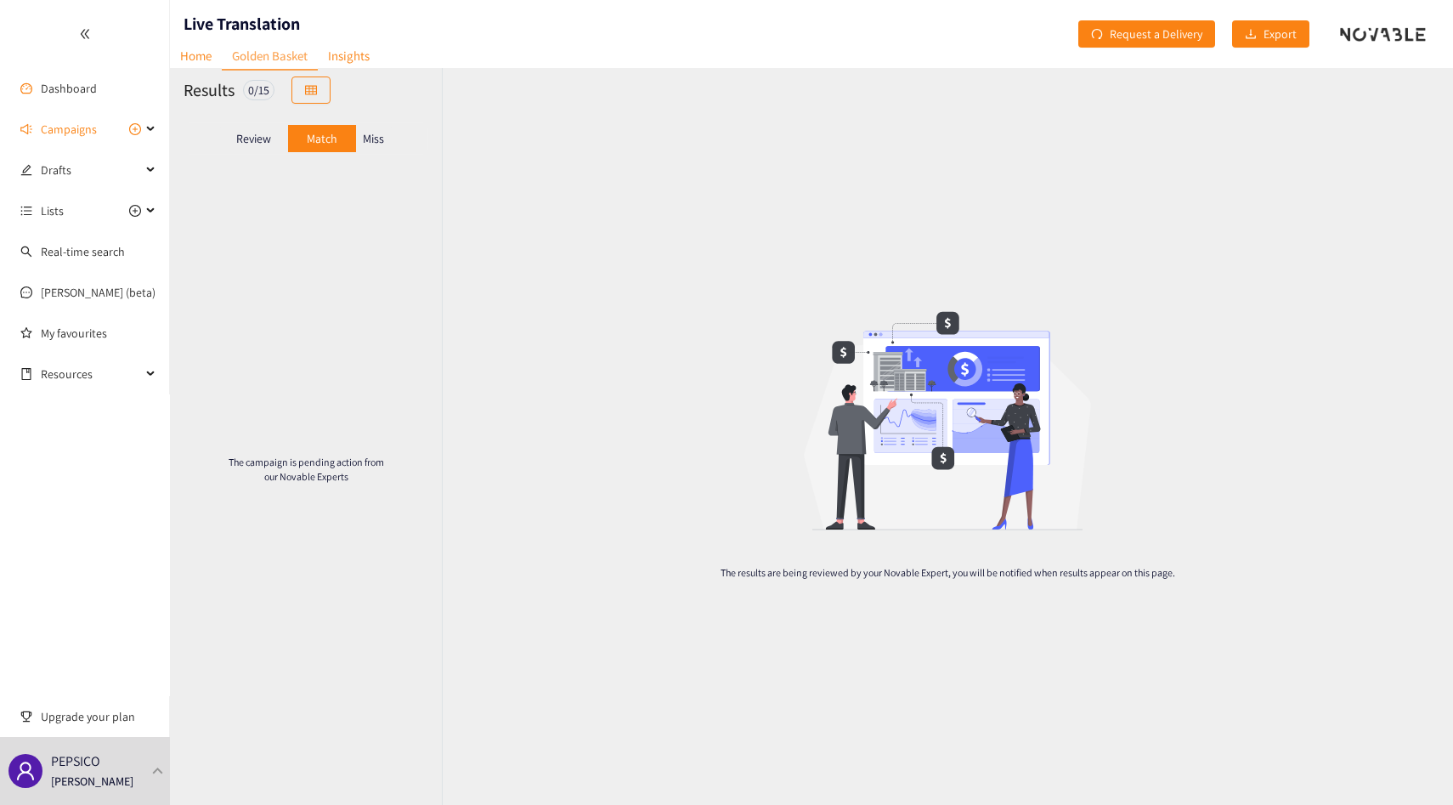
click at [298, 144] on div "Match" at bounding box center [322, 138] width 68 height 27
click at [271, 144] on div "Review" at bounding box center [254, 138] width 68 height 27
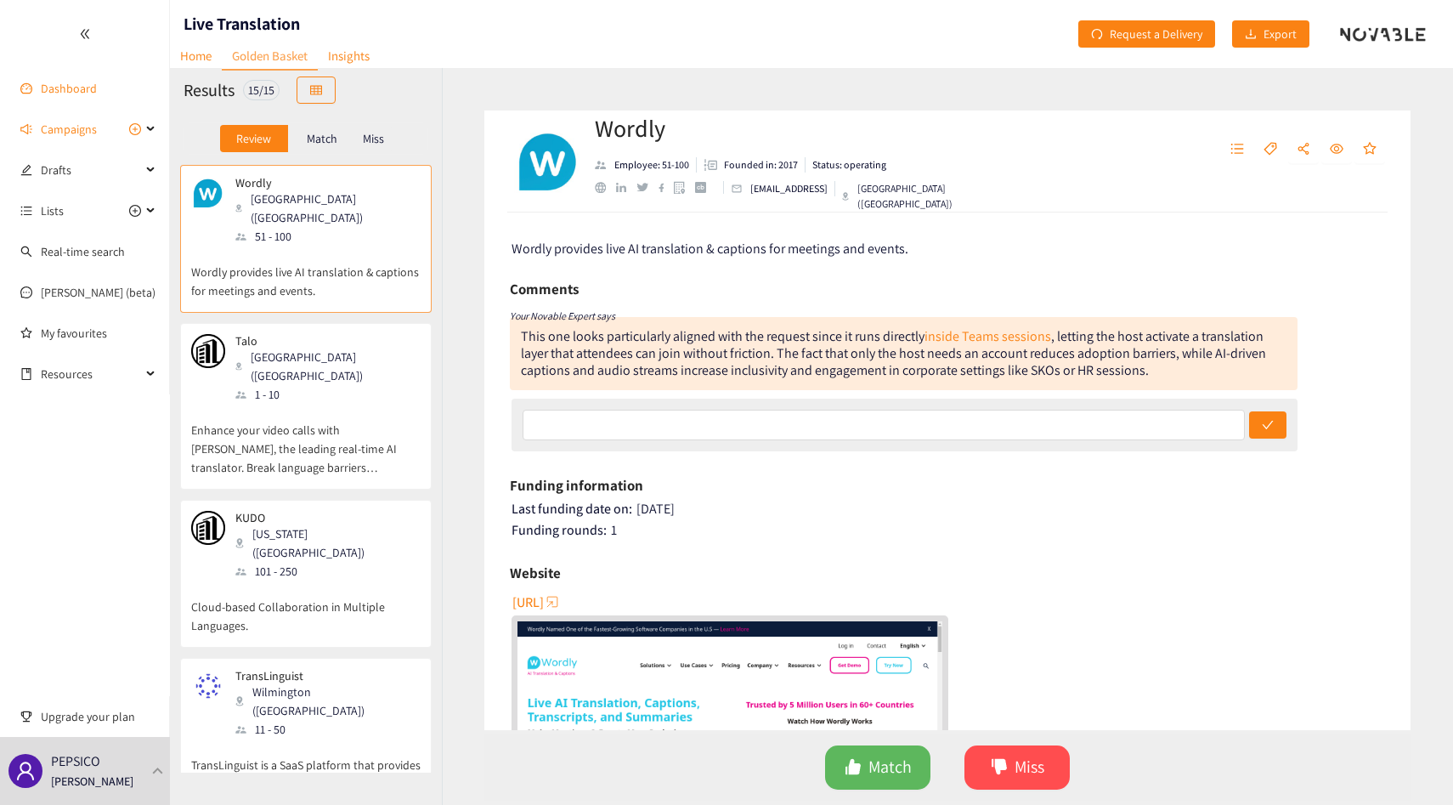
click at [82, 95] on link "Dashboard" at bounding box center [69, 88] width 56 height 15
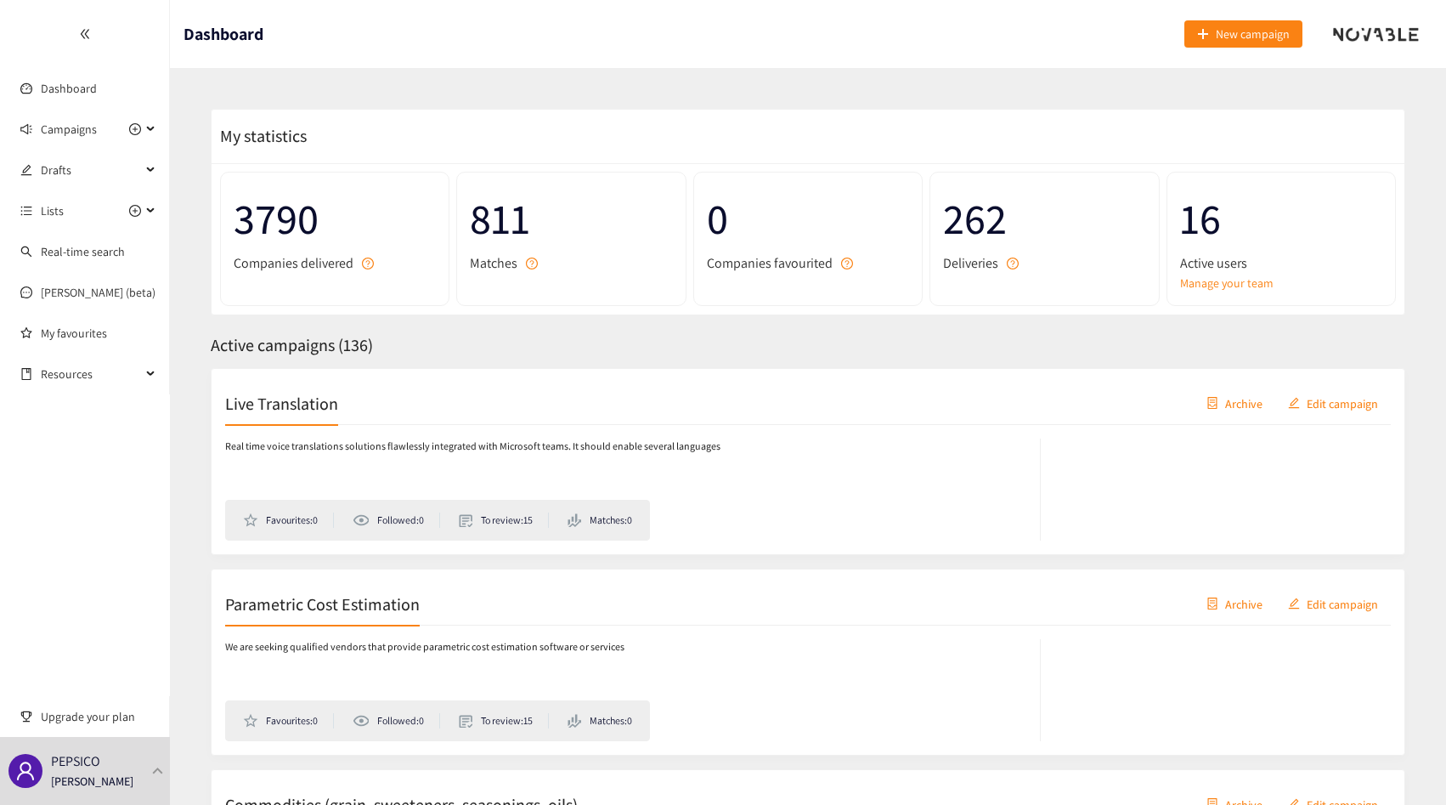
scroll to position [2651, 0]
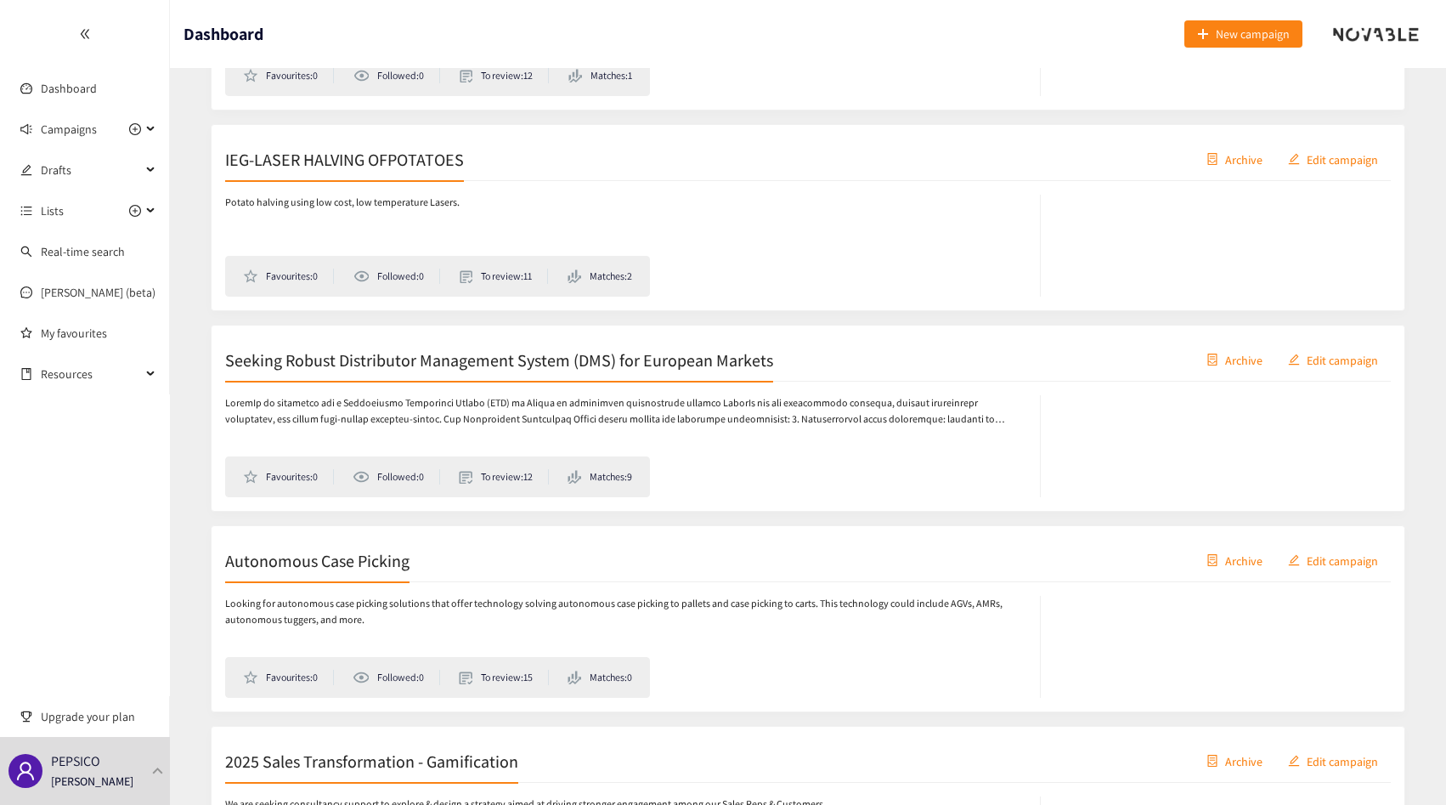
click at [666, 354] on h2 "Seeking Robust Distributor Management System (DMS) for European Markets" at bounding box center [499, 360] width 548 height 24
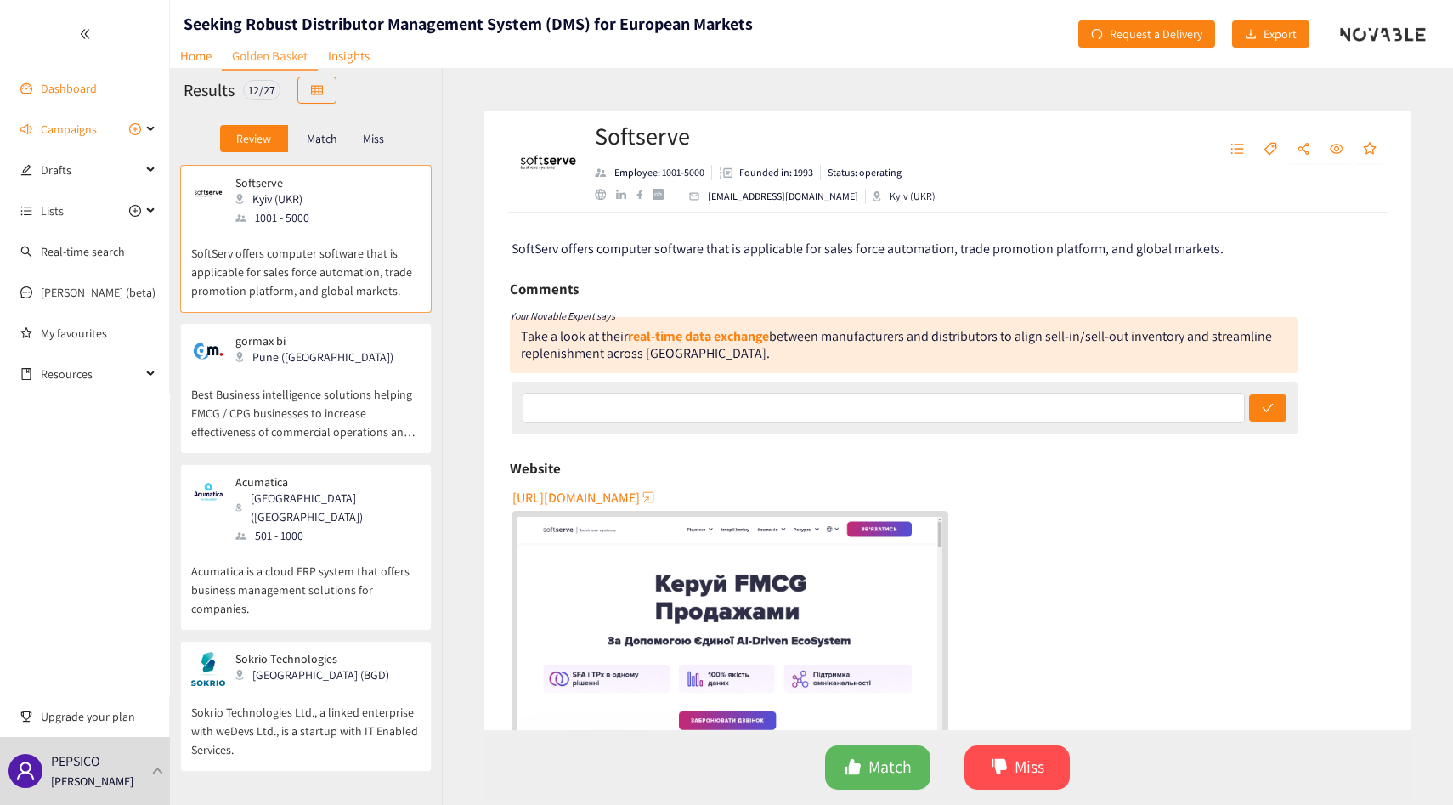
click at [88, 82] on link "Dashboard" at bounding box center [69, 88] width 56 height 15
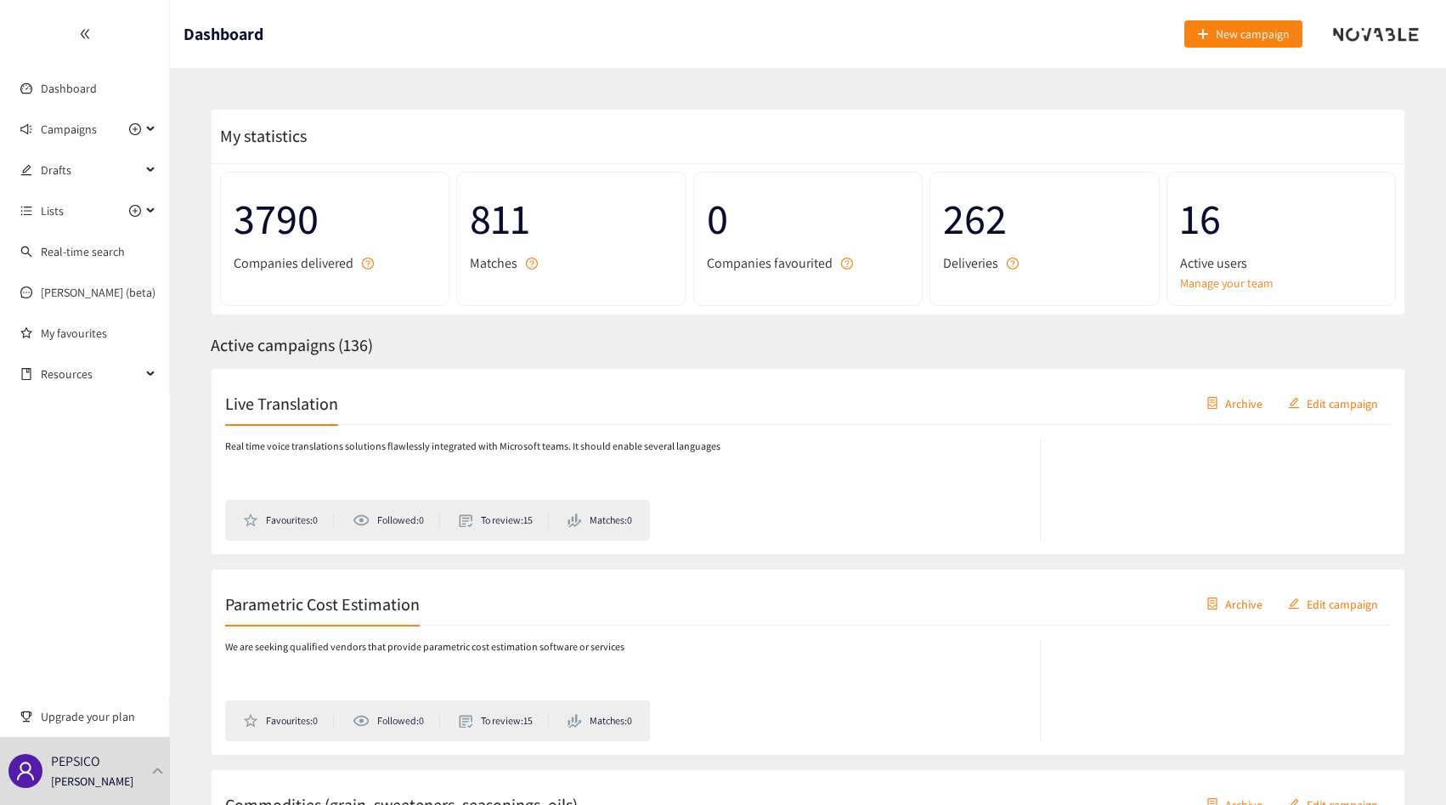
click at [365, 433] on div "Real time voice translations solutions flawlessly integrated with Microsoft tea…" at bounding box center [808, 483] width 1166 height 116
